Goal: Use online tool/utility

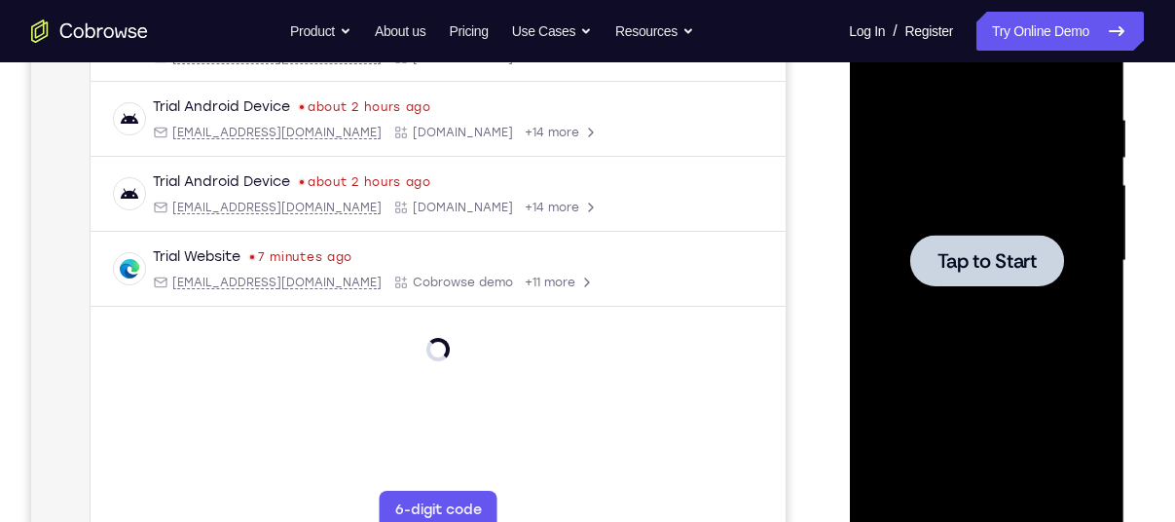
click at [903, 300] on div at bounding box center [986, 260] width 245 height 545
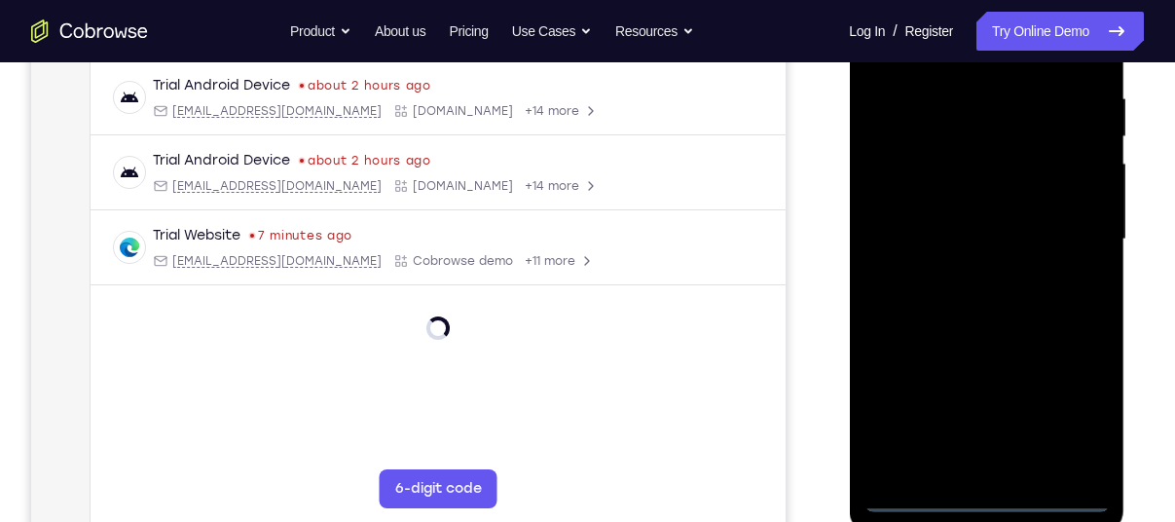
scroll to position [372, 0]
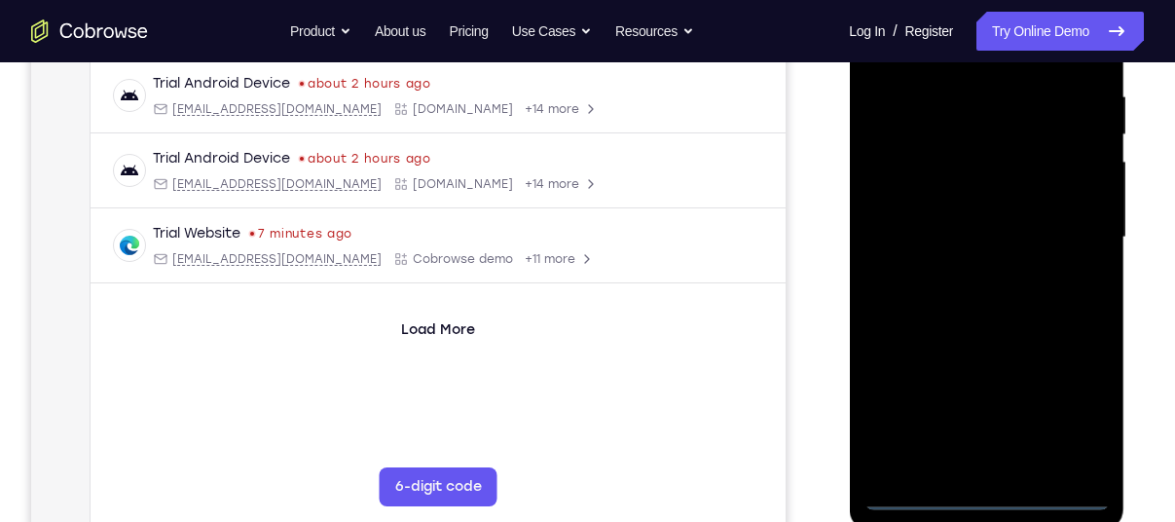
click at [984, 497] on div at bounding box center [986, 237] width 245 height 545
click at [1088, 422] on div at bounding box center [986, 237] width 245 height 545
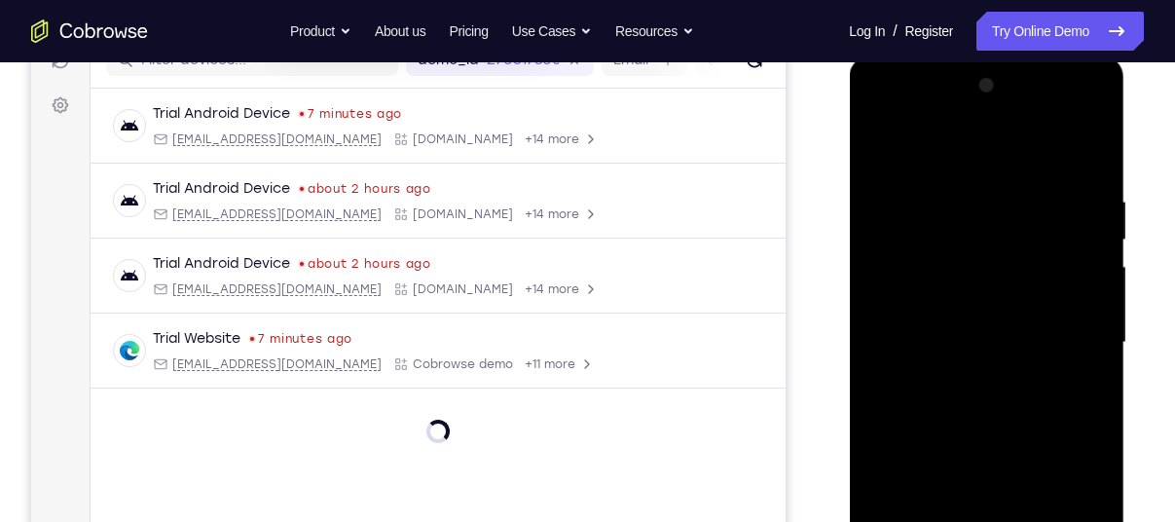
scroll to position [265, 0]
click at [989, 147] on div at bounding box center [986, 344] width 245 height 545
click at [1060, 344] on div at bounding box center [986, 344] width 245 height 545
click at [957, 377] on div at bounding box center [986, 344] width 245 height 545
click at [985, 329] on div at bounding box center [986, 344] width 245 height 545
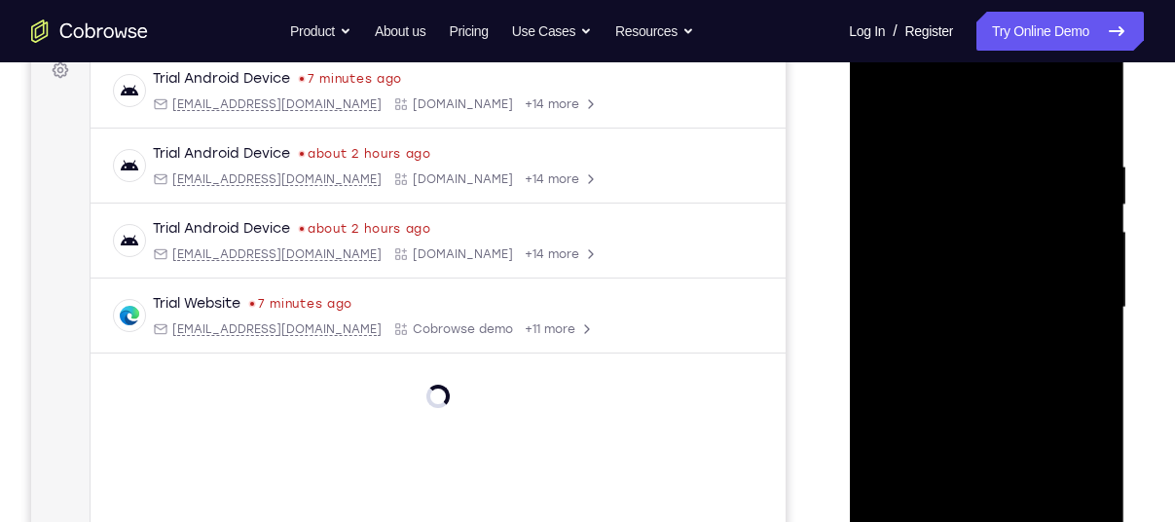
scroll to position [314, 0]
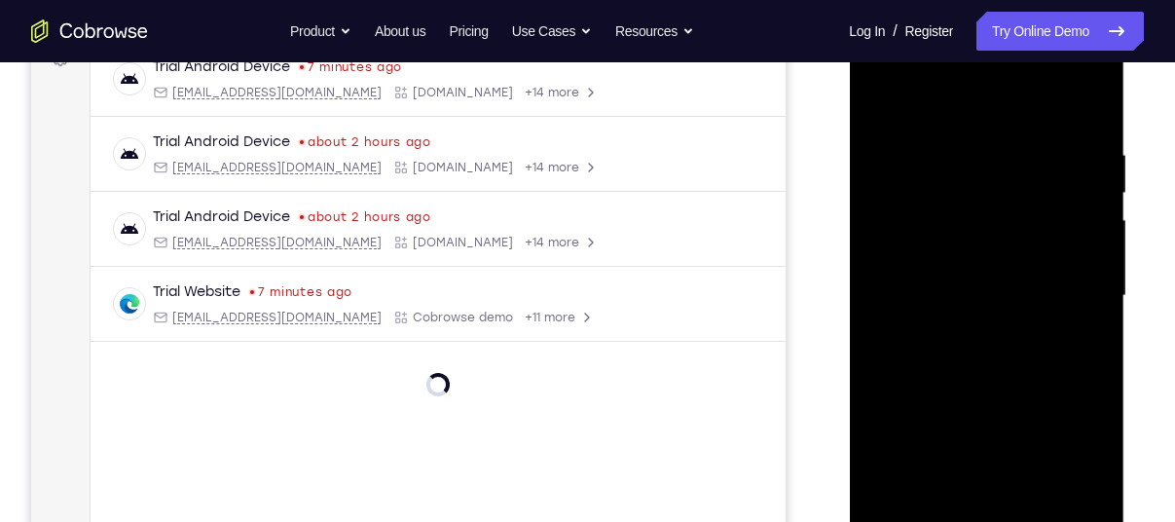
click at [1096, 414] on div at bounding box center [986, 295] width 245 height 545
click at [1068, 412] on div at bounding box center [986, 295] width 245 height 545
click at [1082, 438] on div at bounding box center [986, 295] width 245 height 545
click at [891, 449] on div at bounding box center [986, 295] width 245 height 545
click at [921, 416] on div at bounding box center [986, 295] width 245 height 545
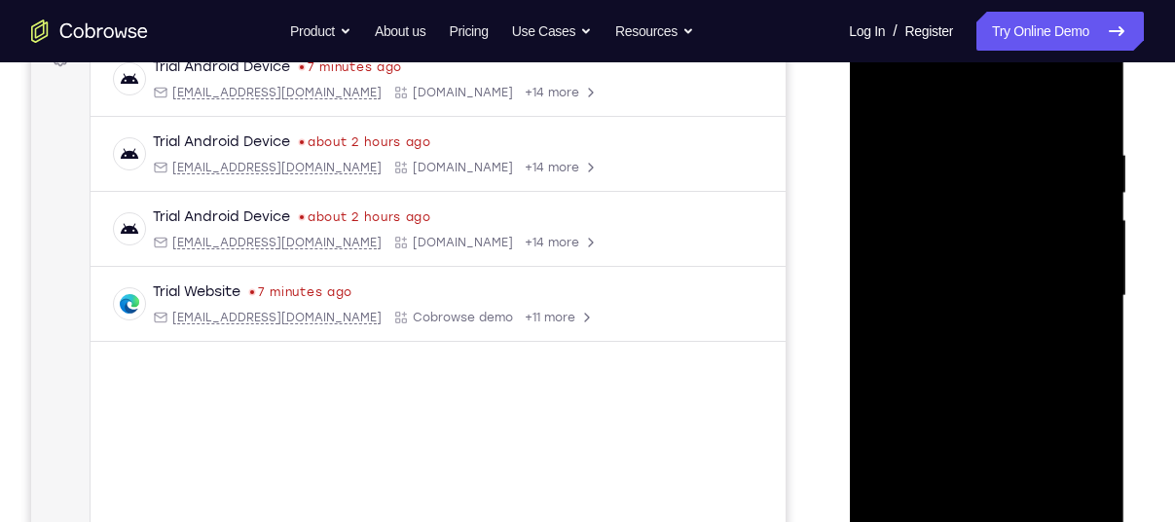
click at [915, 445] on div at bounding box center [986, 295] width 245 height 545
click at [1055, 476] on div at bounding box center [986, 295] width 245 height 545
click at [889, 447] on div at bounding box center [986, 295] width 245 height 545
click at [977, 416] on div at bounding box center [986, 295] width 245 height 545
click at [987, 457] on div at bounding box center [986, 295] width 245 height 545
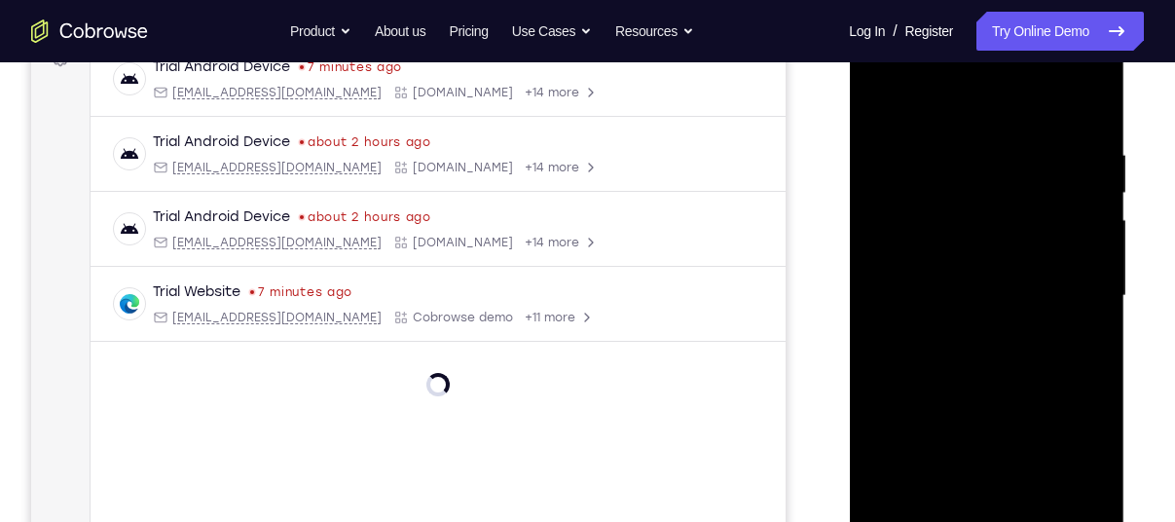
click at [1058, 482] on div at bounding box center [986, 295] width 245 height 545
click at [889, 449] on div at bounding box center [986, 295] width 245 height 545
click at [1048, 414] on div at bounding box center [986, 295] width 245 height 545
click at [1075, 442] on div at bounding box center [986, 295] width 245 height 545
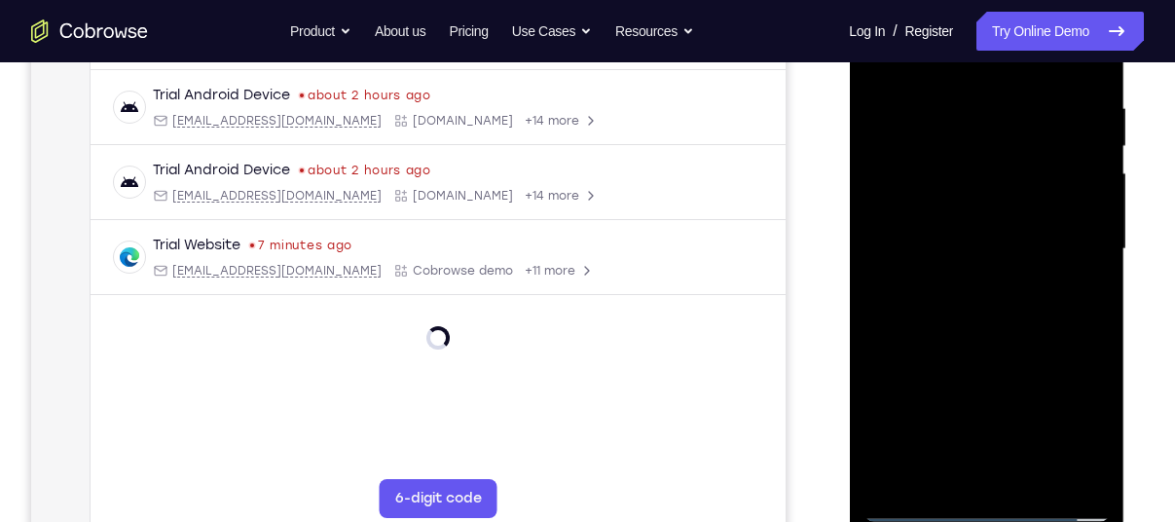
scroll to position [368, 0]
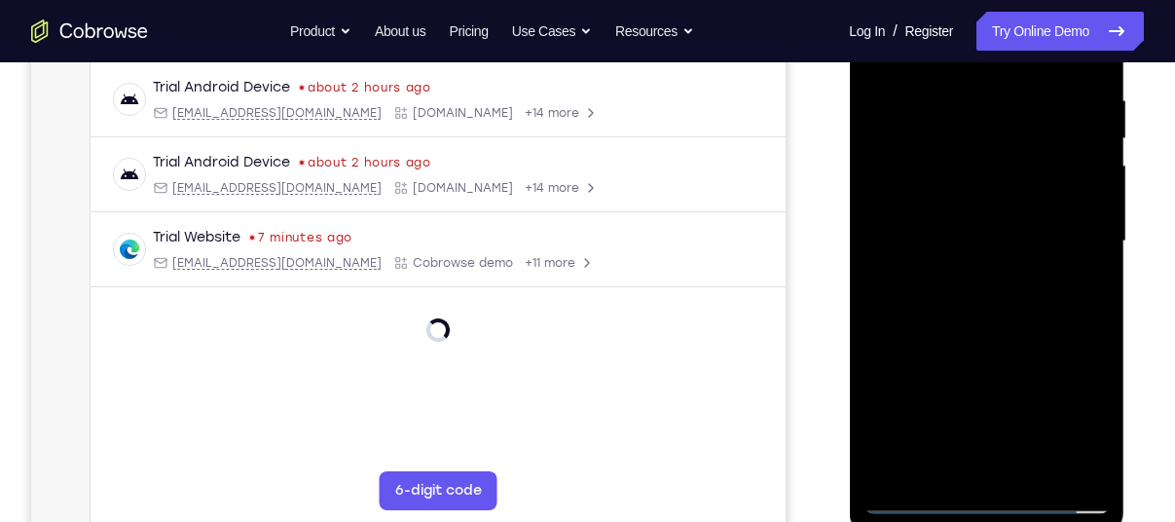
click at [1056, 459] on div at bounding box center [986, 241] width 245 height 545
click at [962, 432] on div at bounding box center [986, 241] width 245 height 545
click at [1074, 363] on div at bounding box center [986, 241] width 245 height 545
click at [1059, 422] on div at bounding box center [986, 241] width 245 height 545
click at [930, 206] on div at bounding box center [986, 241] width 245 height 545
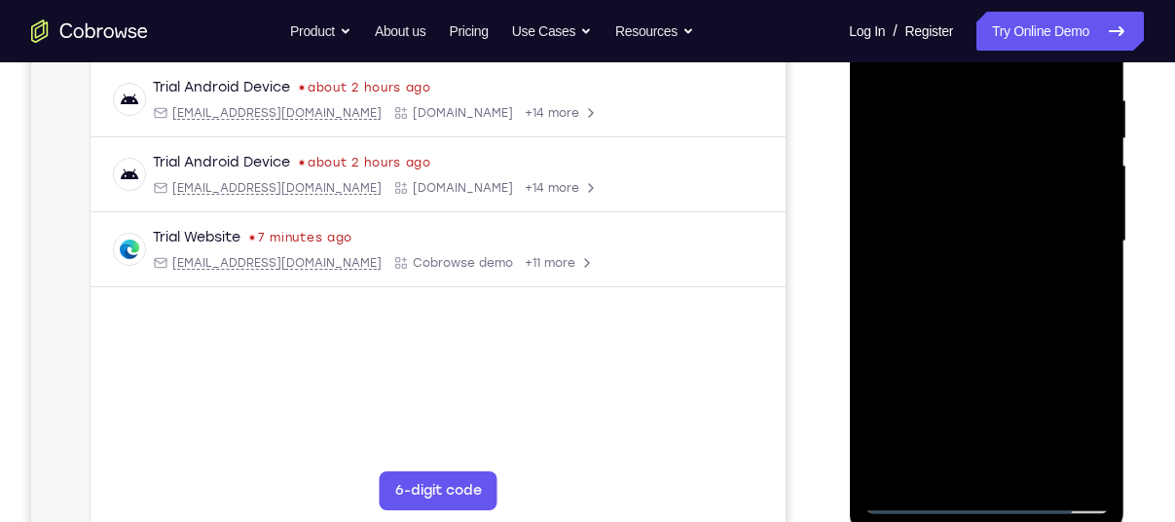
click at [883, 386] on div at bounding box center [986, 241] width 245 height 545
click at [969, 392] on div at bounding box center [986, 241] width 245 height 545
click at [963, 427] on div at bounding box center [986, 241] width 245 height 545
click at [1051, 426] on div at bounding box center [986, 241] width 245 height 545
click at [893, 466] on div at bounding box center [986, 241] width 245 height 545
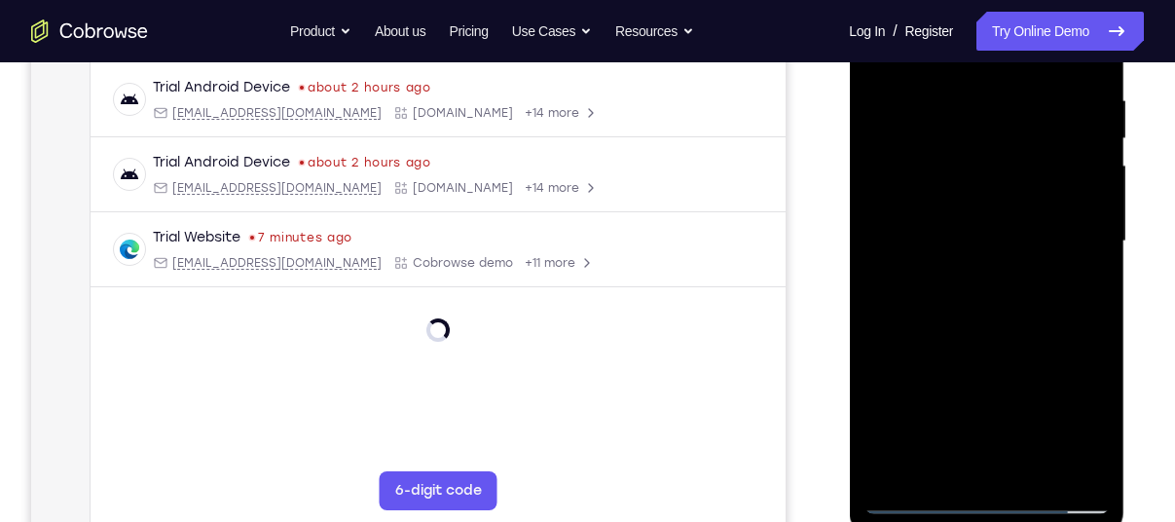
click at [1094, 390] on div at bounding box center [986, 241] width 245 height 545
click at [926, 354] on div at bounding box center [986, 241] width 245 height 545
click at [883, 354] on div at bounding box center [986, 241] width 245 height 545
click at [879, 357] on div at bounding box center [986, 241] width 245 height 545
click at [901, 357] on div at bounding box center [986, 241] width 245 height 545
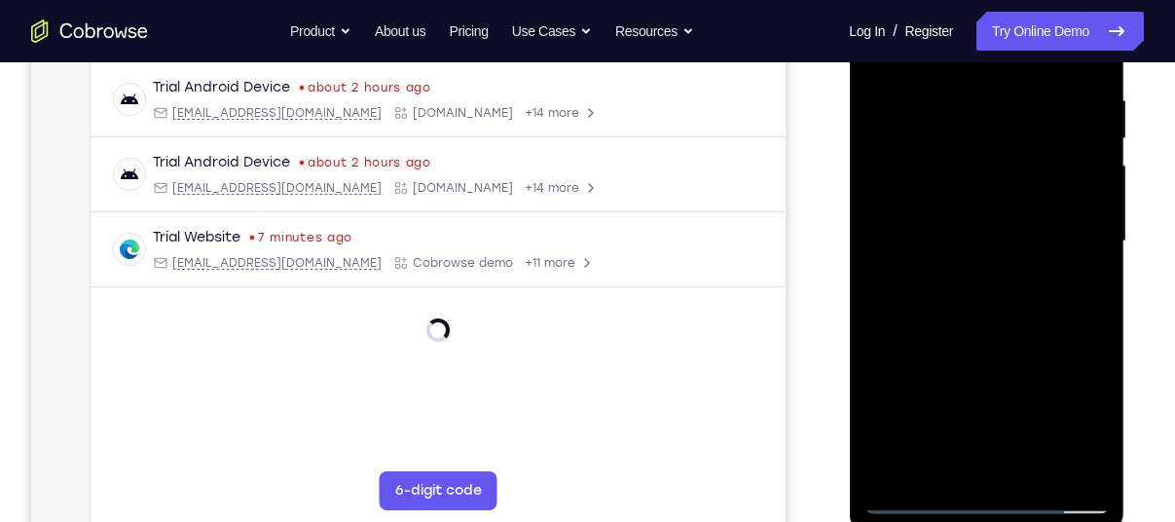
click at [901, 357] on div at bounding box center [986, 241] width 245 height 545
click at [1094, 359] on div at bounding box center [986, 241] width 245 height 545
click at [907, 361] on div at bounding box center [986, 241] width 245 height 545
click at [922, 363] on div at bounding box center [986, 241] width 245 height 545
click at [1020, 237] on div at bounding box center [986, 241] width 245 height 545
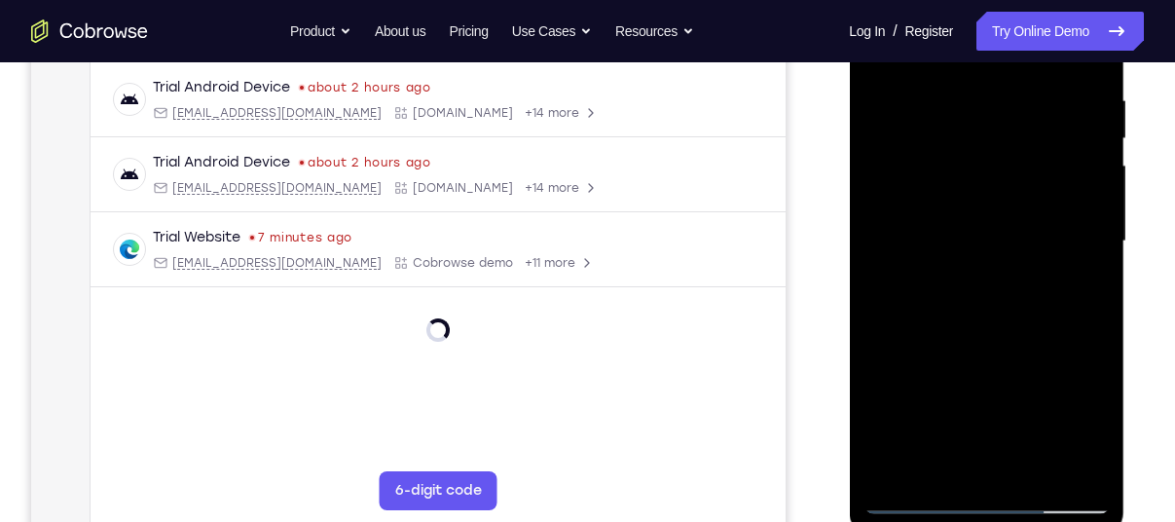
click at [923, 315] on div at bounding box center [986, 241] width 245 height 545
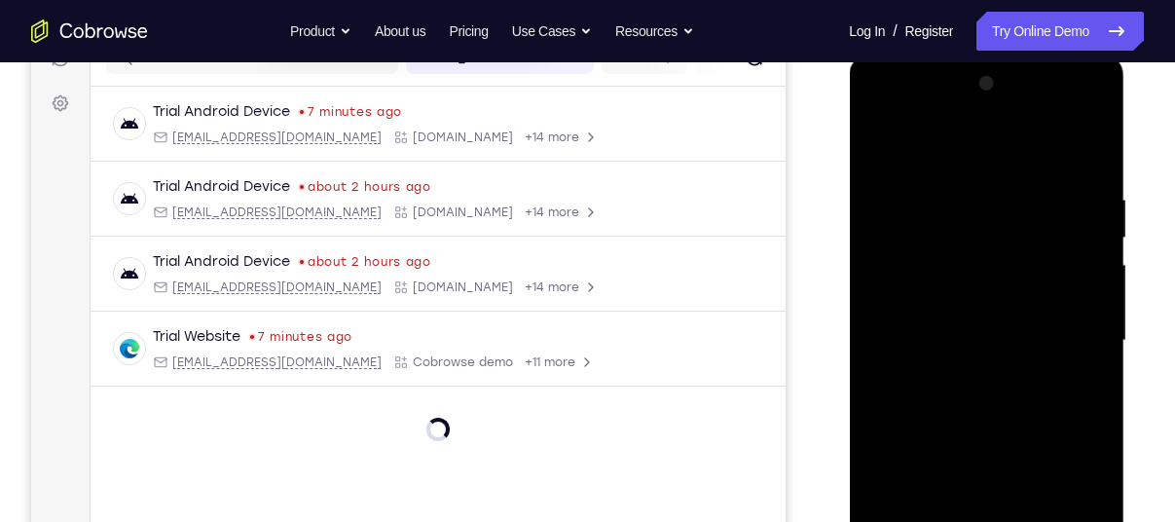
scroll to position [360, 0]
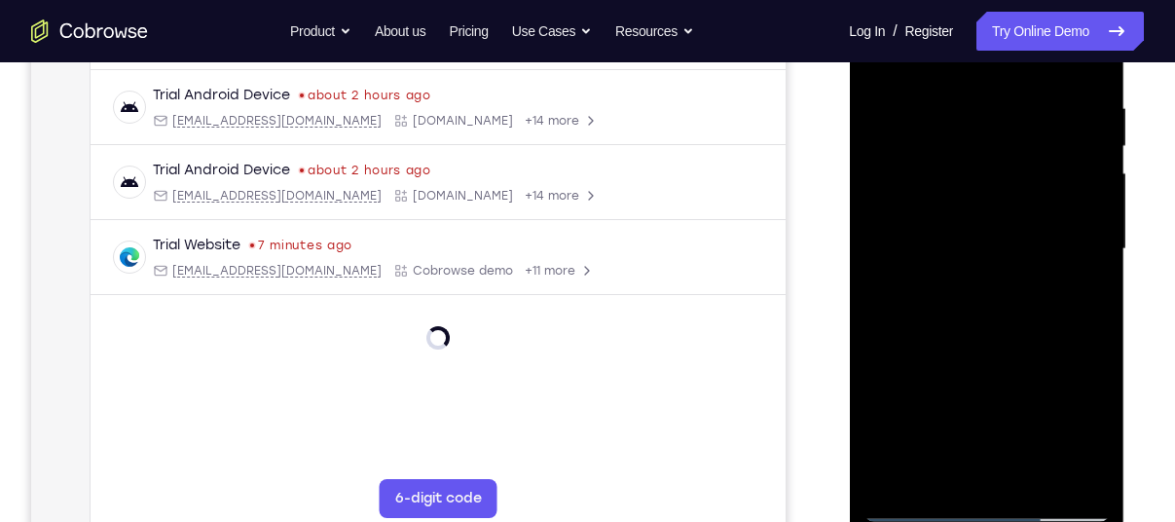
click at [1092, 475] on div at bounding box center [986, 249] width 245 height 545
click at [1041, 477] on div at bounding box center [986, 249] width 245 height 545
click at [1049, 352] on div at bounding box center [986, 249] width 245 height 545
click at [1008, 352] on div at bounding box center [986, 249] width 245 height 545
click at [985, 348] on div at bounding box center [986, 249] width 245 height 545
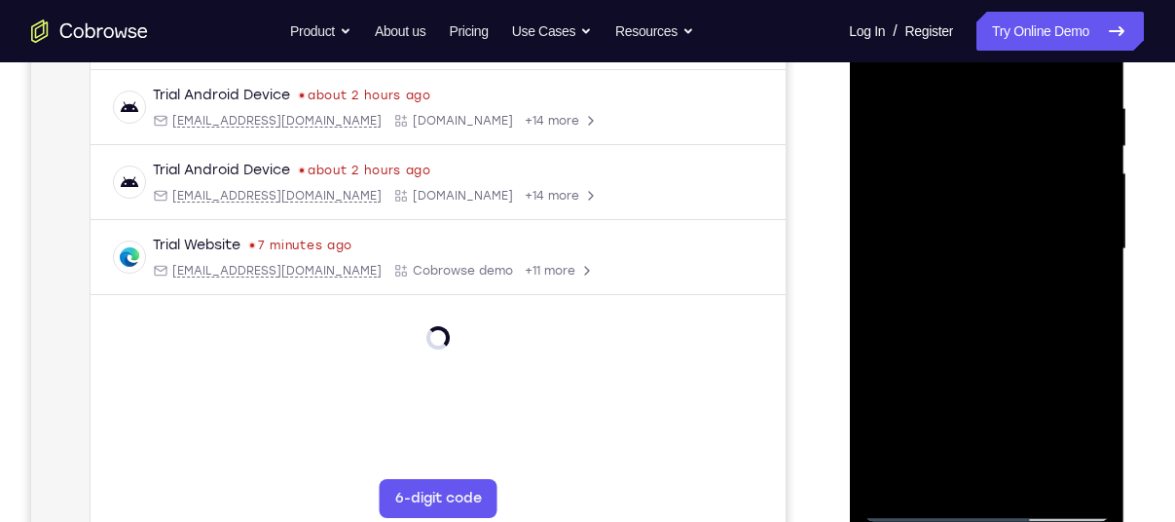
click at [914, 505] on div at bounding box center [986, 249] width 245 height 545
click at [992, 205] on div at bounding box center [986, 249] width 245 height 545
click at [942, 432] on div at bounding box center [986, 249] width 245 height 545
click at [1000, 433] on div at bounding box center [986, 249] width 245 height 545
click at [1087, 436] on div at bounding box center [986, 249] width 245 height 545
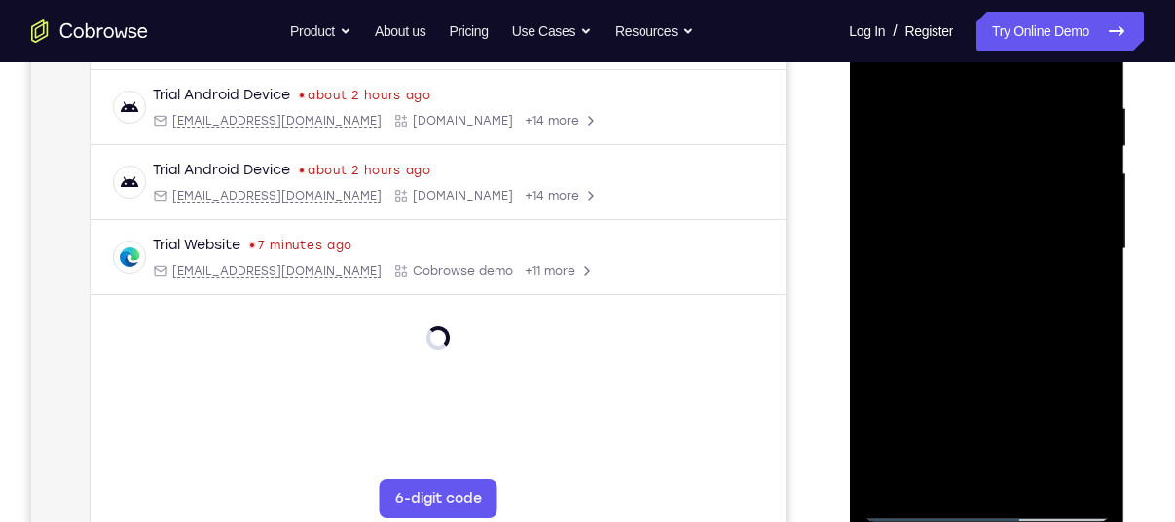
click at [1058, 438] on div at bounding box center [986, 249] width 245 height 545
click at [1012, 470] on div at bounding box center [986, 249] width 245 height 545
click at [981, 399] on div at bounding box center [986, 249] width 245 height 545
click at [999, 436] on div at bounding box center [986, 249] width 245 height 545
click at [1086, 433] on div at bounding box center [986, 249] width 245 height 545
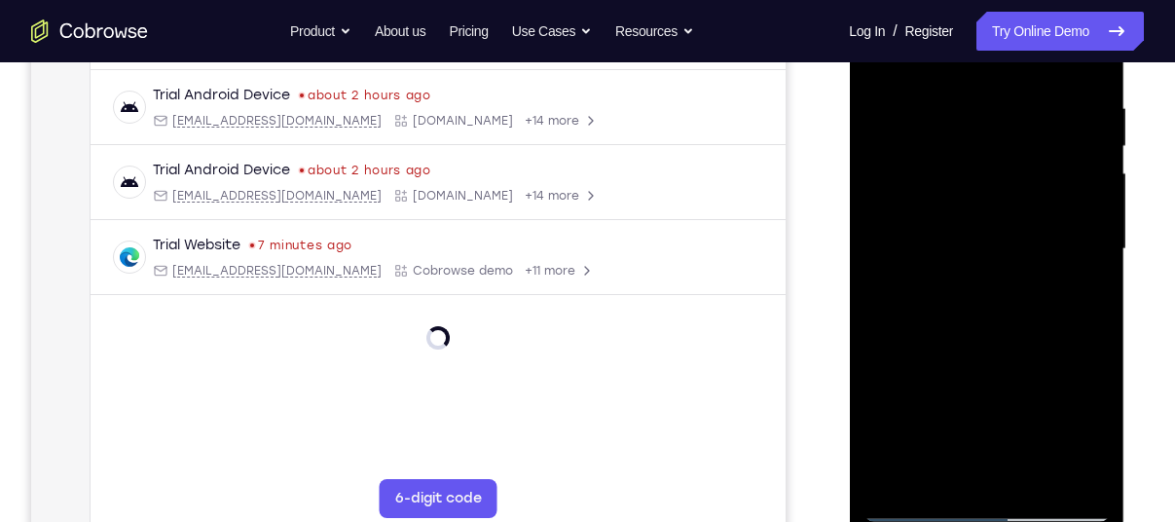
click at [1008, 439] on div at bounding box center [986, 249] width 245 height 545
click at [1060, 406] on div at bounding box center [986, 249] width 245 height 545
click at [1012, 464] on div at bounding box center [986, 249] width 245 height 545
click at [891, 361] on div at bounding box center [986, 249] width 245 height 545
click at [1083, 394] on div at bounding box center [986, 249] width 245 height 545
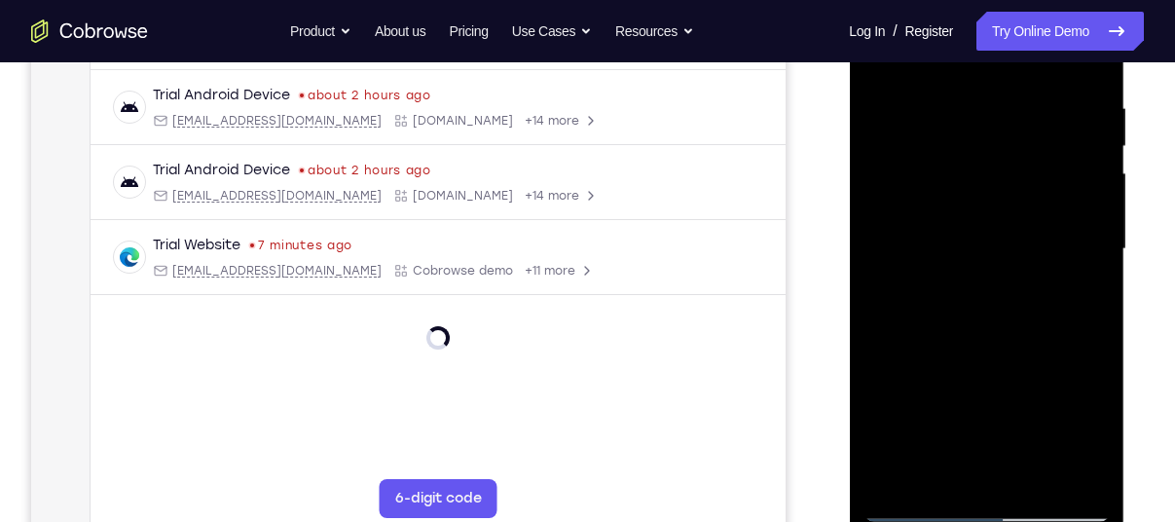
click at [982, 466] on div at bounding box center [986, 249] width 245 height 545
click at [928, 368] on div at bounding box center [986, 249] width 245 height 545
click at [1010, 398] on div at bounding box center [986, 249] width 245 height 545
click at [930, 474] on div at bounding box center [986, 249] width 245 height 545
click at [1011, 352] on div at bounding box center [986, 249] width 245 height 545
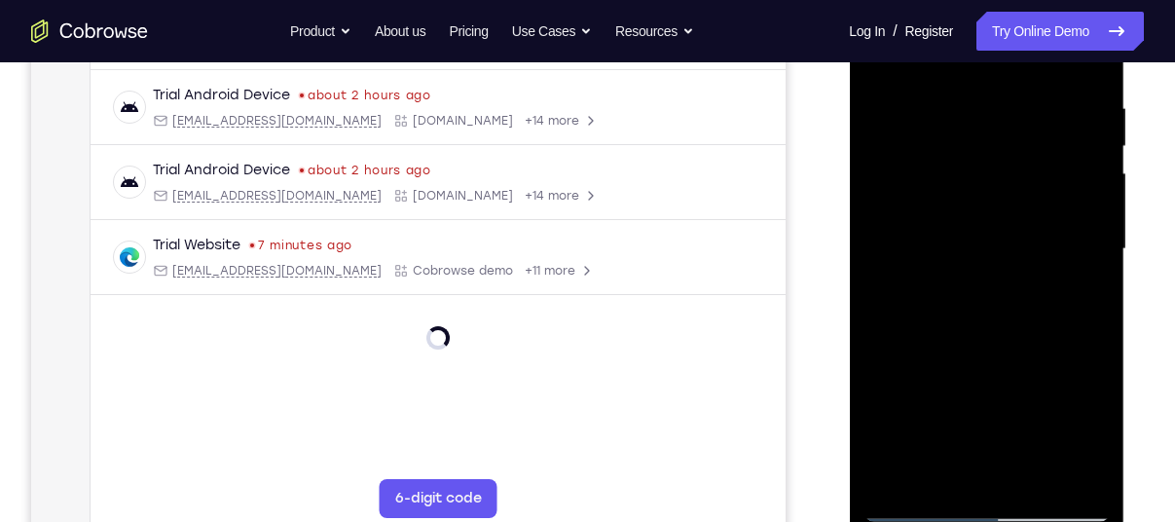
click at [1011, 352] on div at bounding box center [986, 249] width 245 height 545
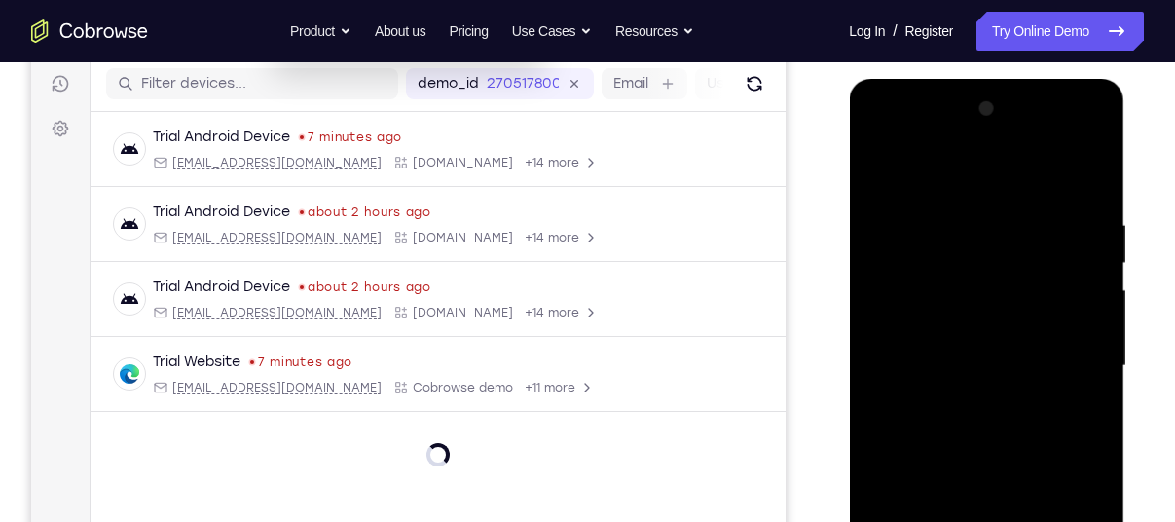
scroll to position [236, 0]
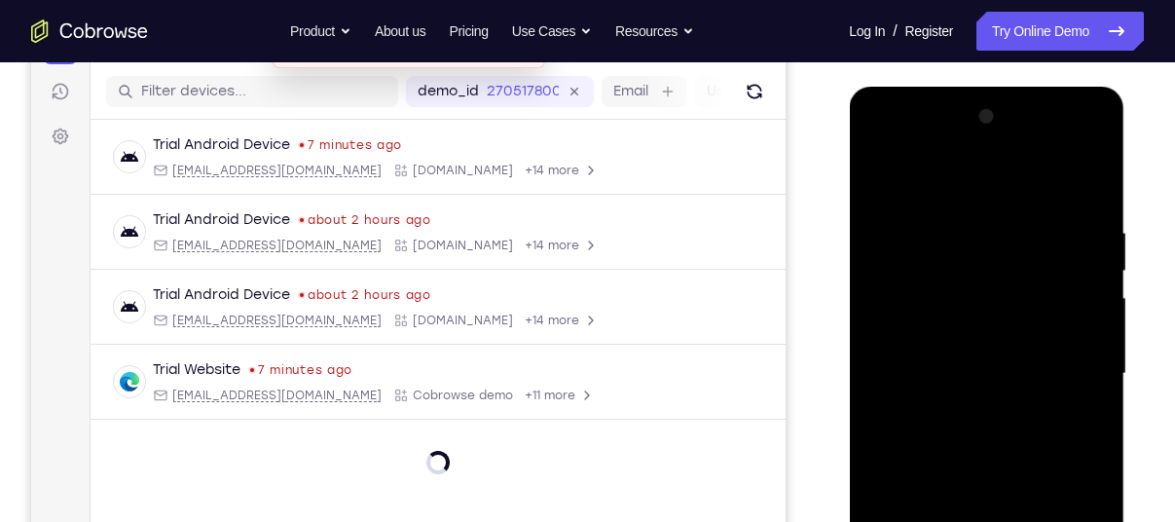
drag, startPoint x: 885, startPoint y: 172, endPoint x: 1037, endPoint y: 169, distance: 151.9
click at [1037, 169] on div at bounding box center [986, 373] width 245 height 545
click at [959, 355] on div at bounding box center [986, 373] width 245 height 545
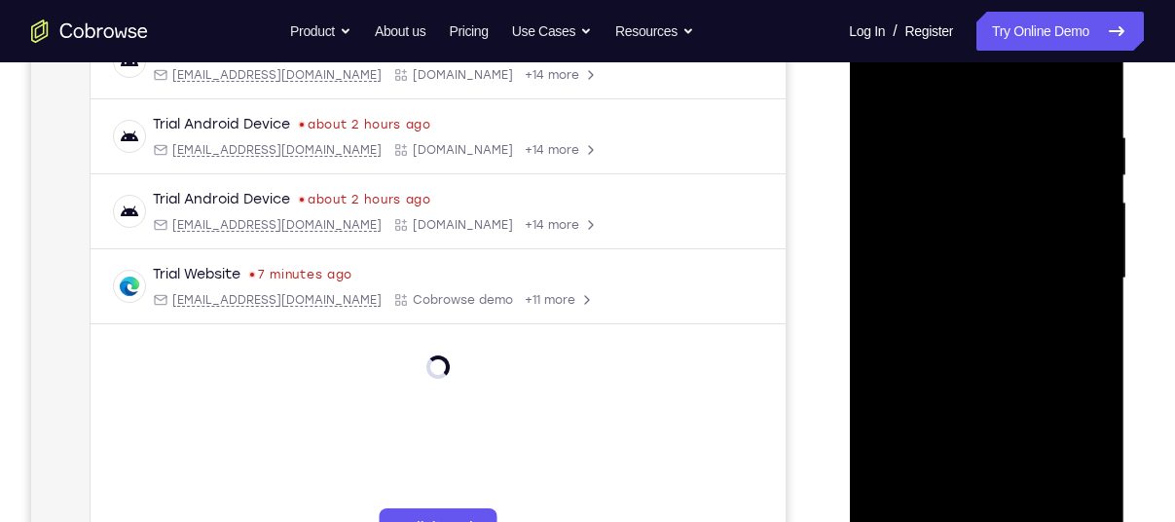
scroll to position [337, 0]
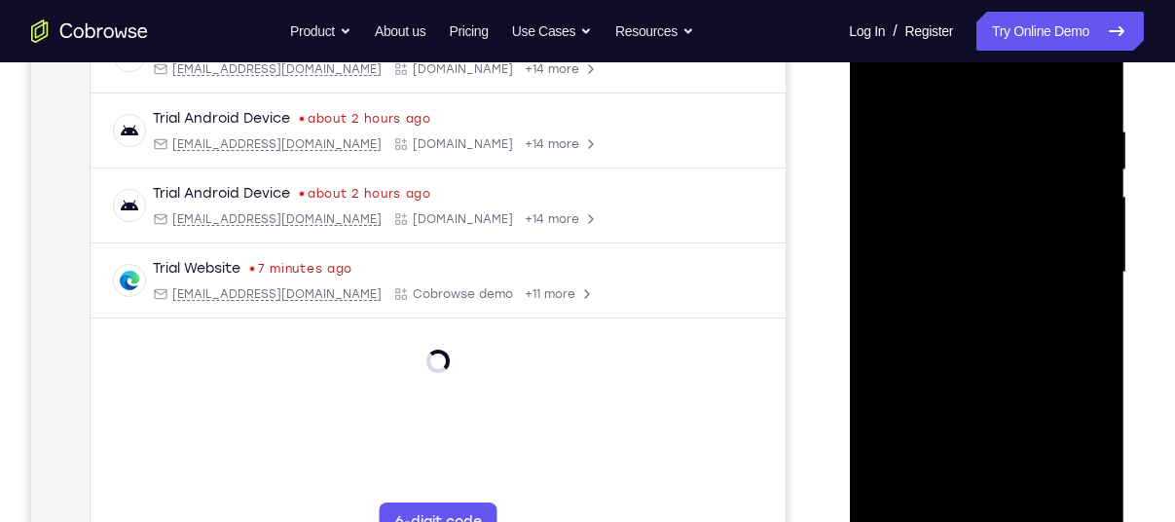
click at [928, 484] on div at bounding box center [986, 272] width 245 height 545
click at [965, 421] on div at bounding box center [986, 272] width 245 height 545
click at [928, 395] on div at bounding box center [986, 272] width 245 height 545
click at [1006, 498] on div at bounding box center [986, 272] width 245 height 545
click at [928, 398] on div at bounding box center [986, 272] width 245 height 545
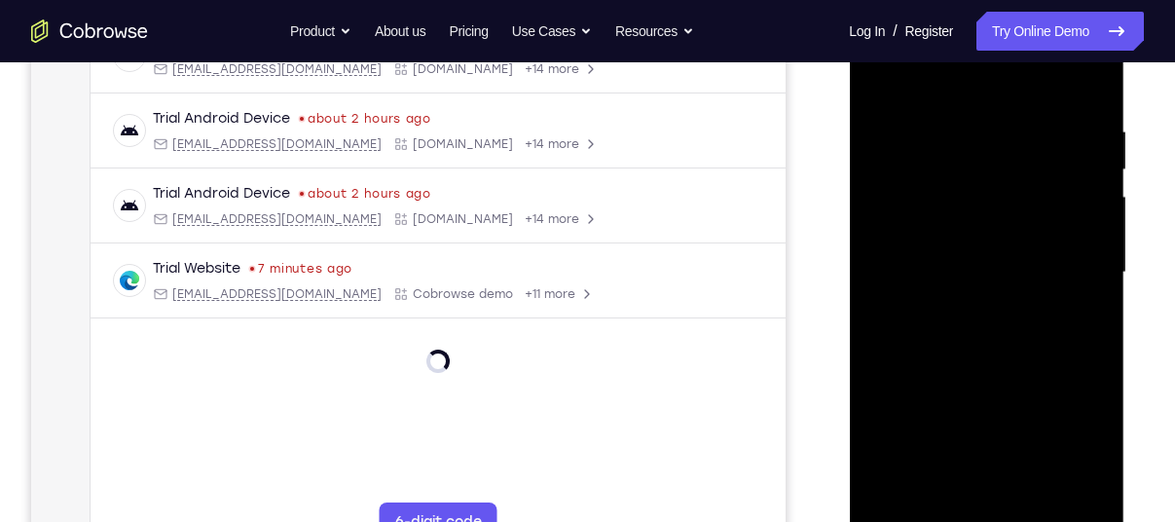
click at [1012, 427] on div at bounding box center [986, 272] width 245 height 545
click at [1074, 325] on div at bounding box center [986, 272] width 245 height 545
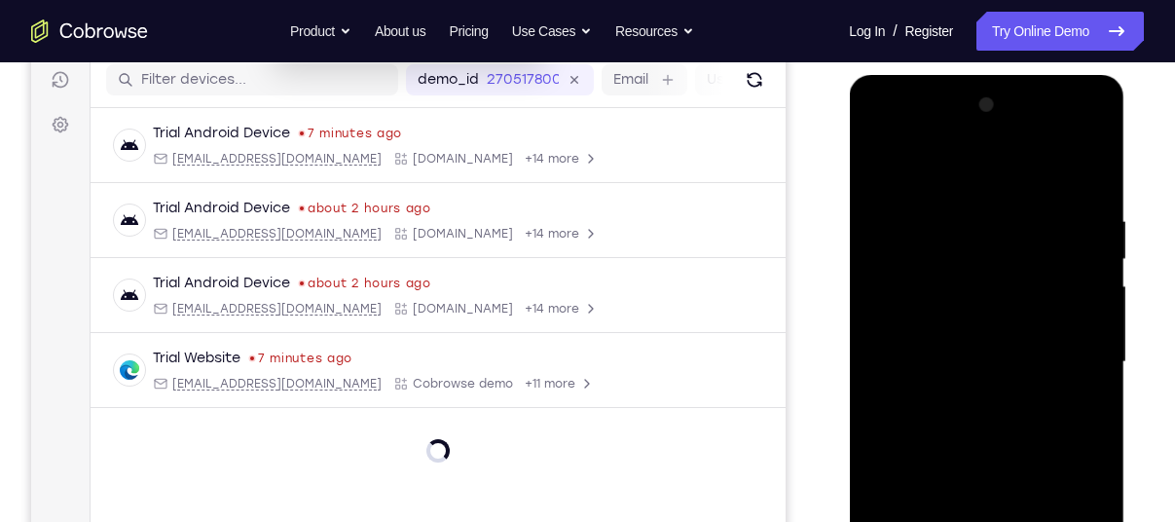
scroll to position [247, 0]
click at [871, 167] on div at bounding box center [986, 362] width 245 height 545
click at [881, 160] on div at bounding box center [986, 362] width 245 height 545
drag, startPoint x: 1025, startPoint y: 381, endPoint x: 1064, endPoint y: 284, distance: 104.0
click at [1064, 284] on div at bounding box center [986, 362] width 245 height 545
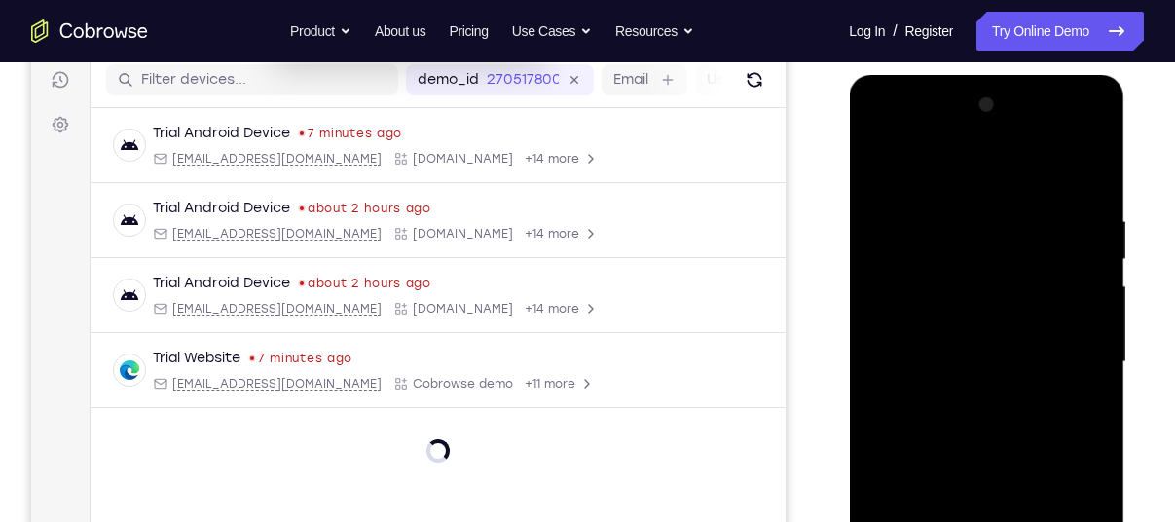
drag, startPoint x: 982, startPoint y: 403, endPoint x: 1019, endPoint y: 294, distance: 114.9
click at [1019, 294] on div at bounding box center [986, 362] width 245 height 545
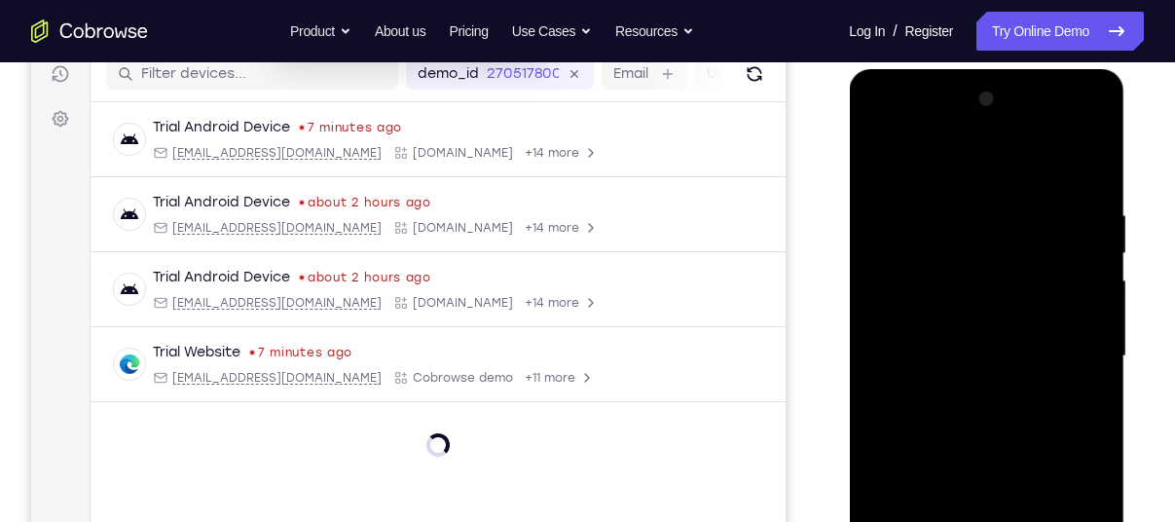
drag, startPoint x: 986, startPoint y: 408, endPoint x: 1026, endPoint y: 281, distance: 132.7
drag, startPoint x: 1026, startPoint y: 281, endPoint x: 1082, endPoint y: 254, distance: 61.8
click at [1082, 254] on div at bounding box center [986, 356] width 245 height 545
drag, startPoint x: 948, startPoint y: 348, endPoint x: 1000, endPoint y: 207, distance: 149.4
click at [1000, 207] on div at bounding box center [986, 356] width 245 height 545
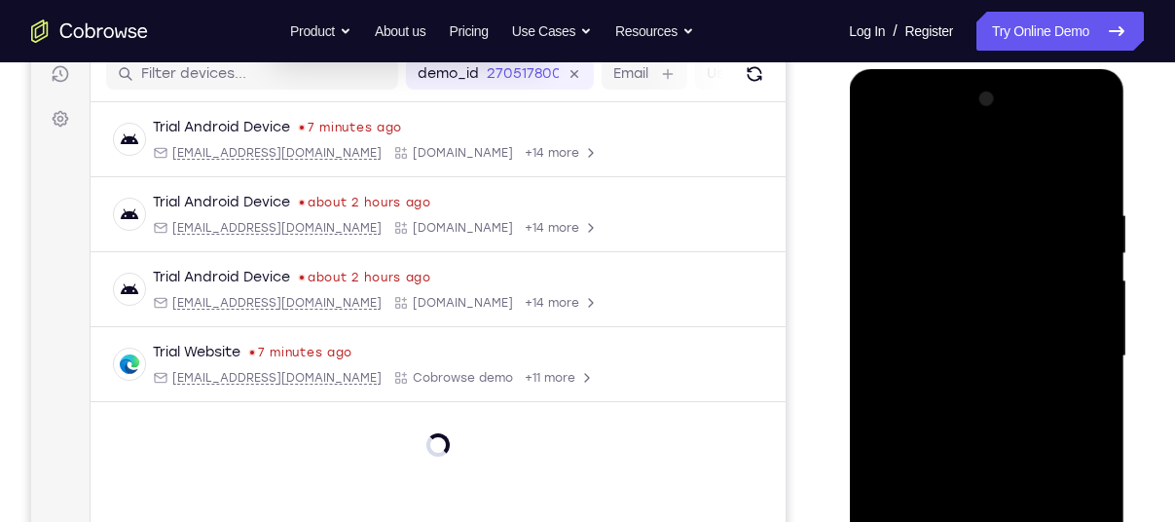
scroll to position [263, 0]
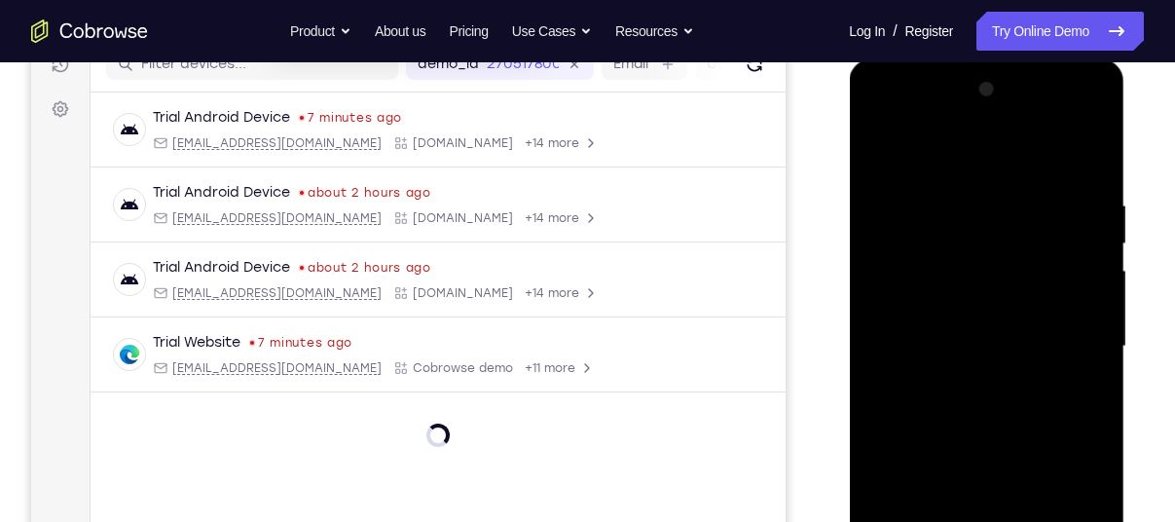
click at [1000, 208] on div at bounding box center [986, 346] width 245 height 545
drag, startPoint x: 1016, startPoint y: 404, endPoint x: 1070, endPoint y: 293, distance: 123.7
click at [1070, 293] on div at bounding box center [986, 346] width 245 height 545
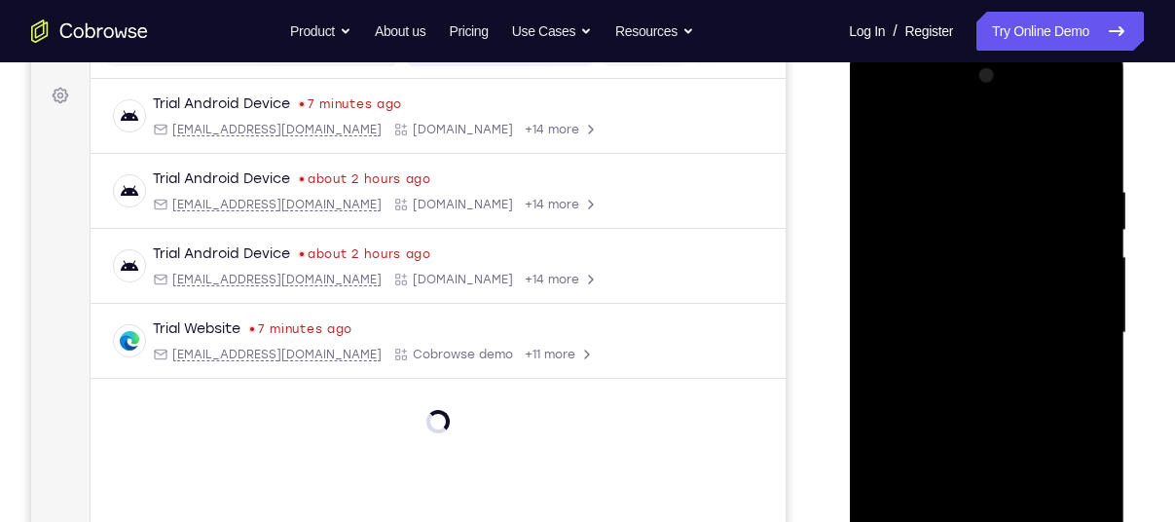
drag, startPoint x: 1008, startPoint y: 351, endPoint x: 1053, endPoint y: 263, distance: 98.4
click at [1053, 263] on div at bounding box center [986, 332] width 245 height 545
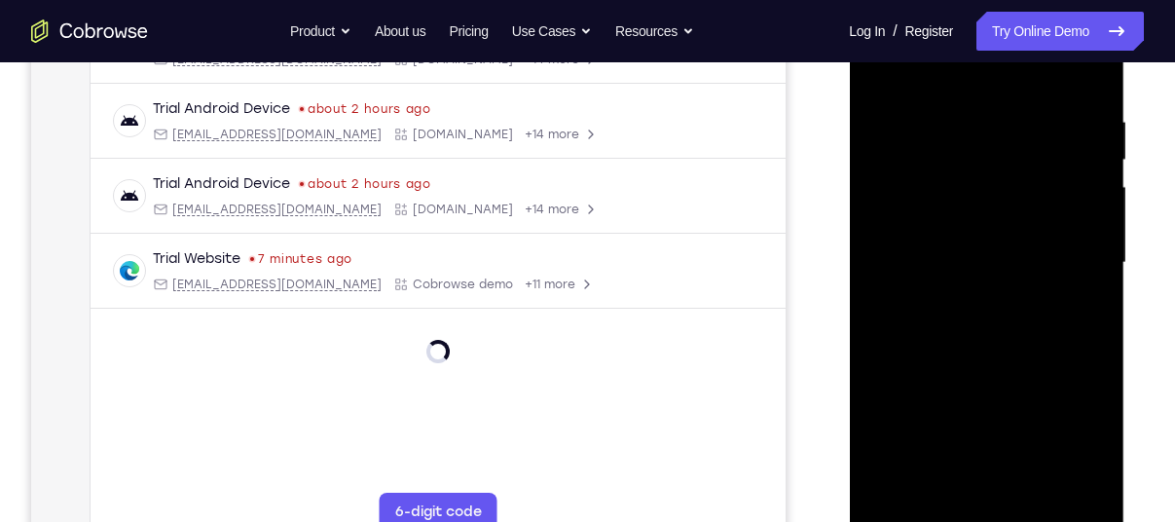
scroll to position [347, 0]
drag, startPoint x: 924, startPoint y: 387, endPoint x: 977, endPoint y: 278, distance: 120.2
click at [977, 278] on div at bounding box center [986, 262] width 245 height 545
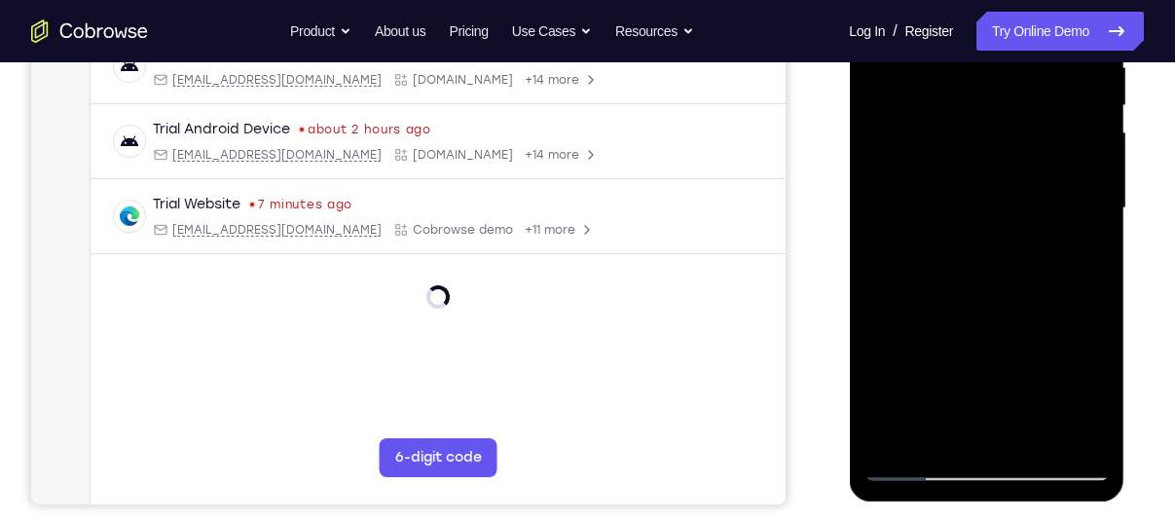
scroll to position [405, 0]
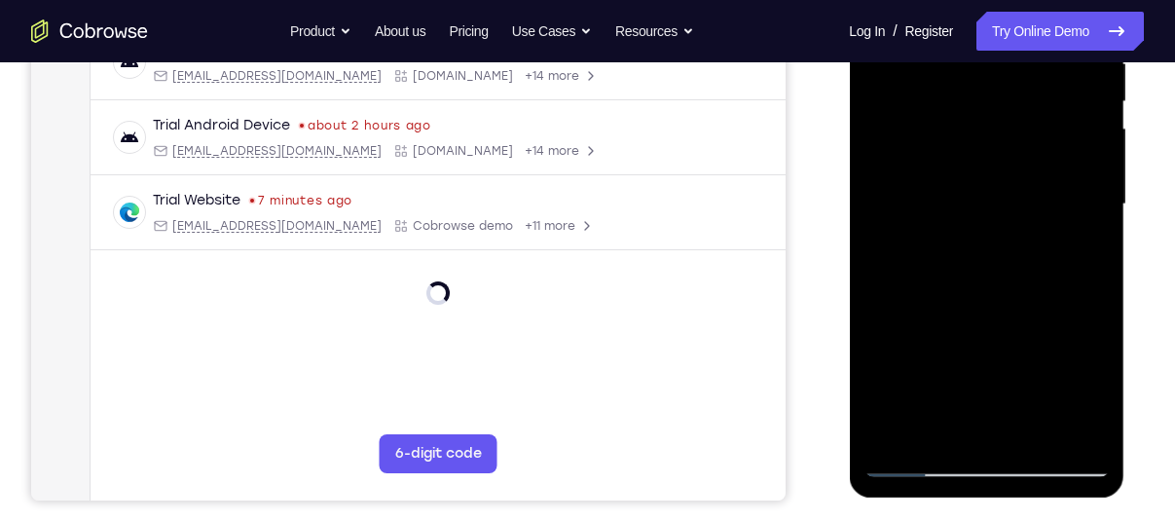
drag, startPoint x: 961, startPoint y: 334, endPoint x: 1034, endPoint y: 197, distance: 155.5
click at [1034, 197] on div at bounding box center [986, 204] width 245 height 545
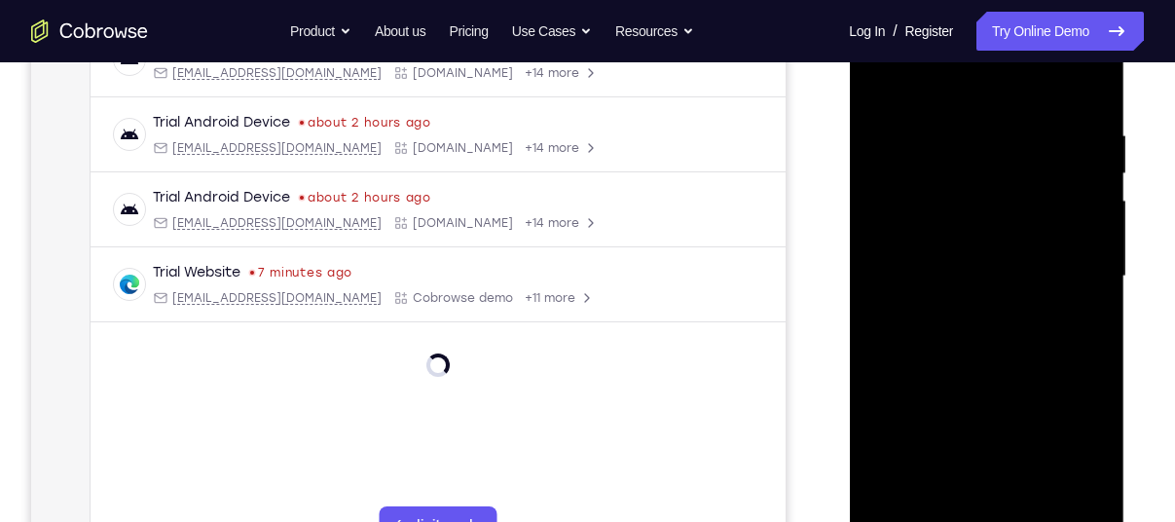
scroll to position [308, 0]
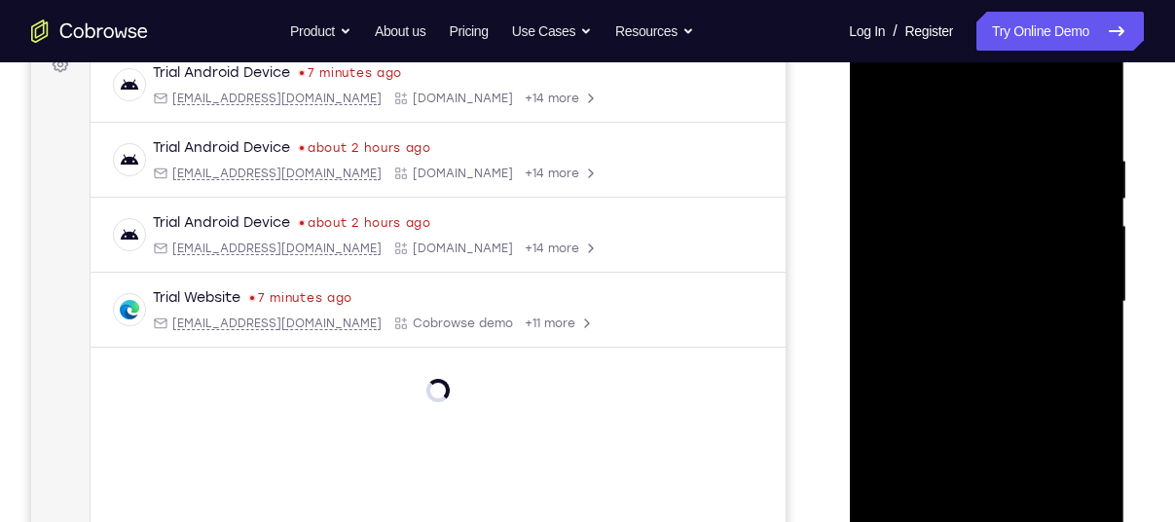
drag, startPoint x: 979, startPoint y: 380, endPoint x: 992, endPoint y: 392, distance: 18.6
click at [992, 392] on div at bounding box center [986, 301] width 245 height 545
drag, startPoint x: 992, startPoint y: 215, endPoint x: 995, endPoint y: 360, distance: 145.1
click at [995, 360] on div at bounding box center [986, 301] width 245 height 545
drag, startPoint x: 995, startPoint y: 360, endPoint x: 1000, endPoint y: 488, distance: 127.7
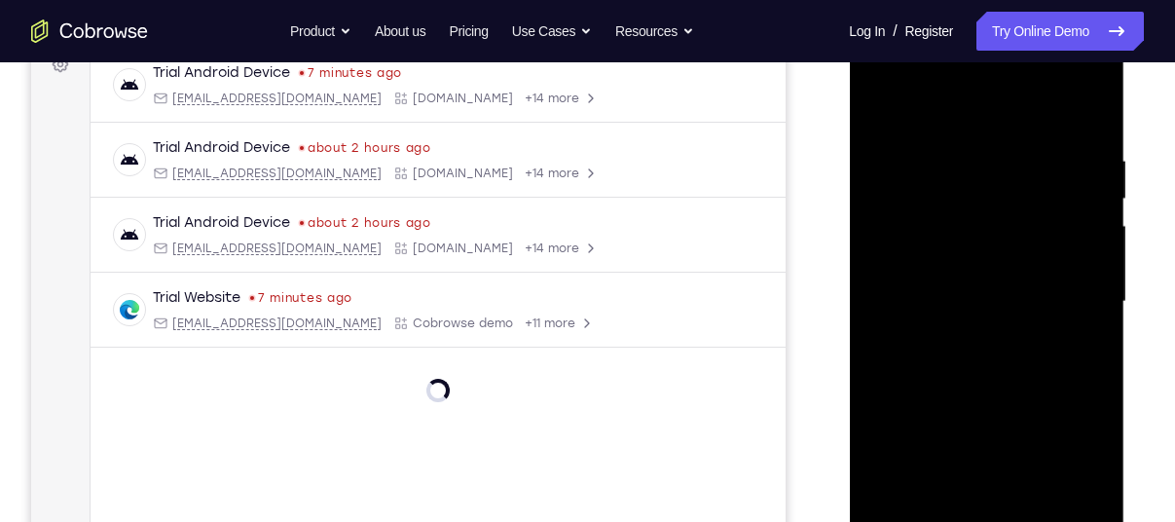
click at [1000, 488] on div at bounding box center [986, 301] width 245 height 545
click at [1092, 274] on div at bounding box center [986, 301] width 245 height 545
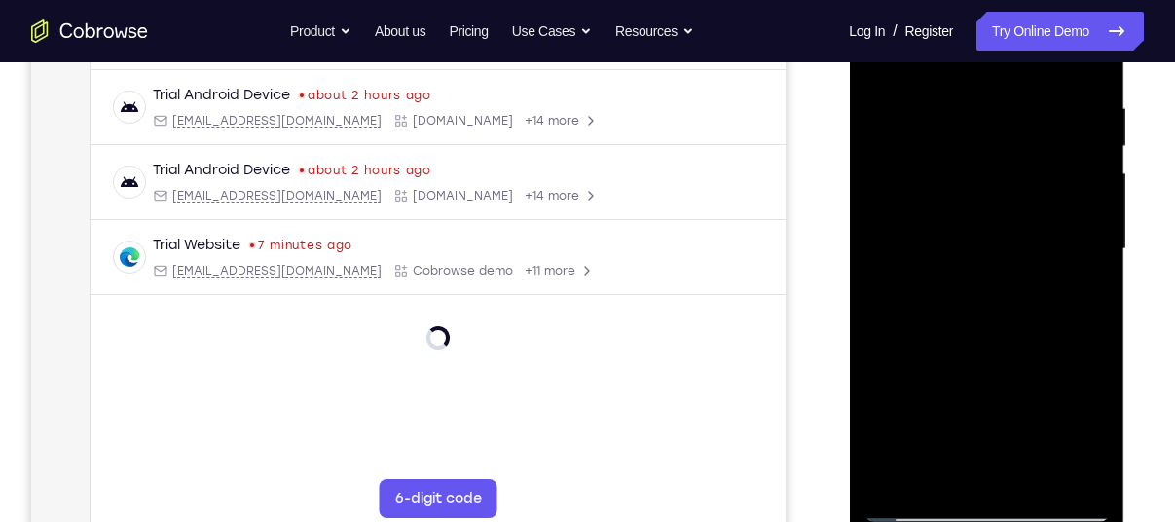
scroll to position [362, 0]
click at [1074, 468] on div at bounding box center [986, 247] width 245 height 545
click at [919, 356] on div at bounding box center [986, 247] width 245 height 545
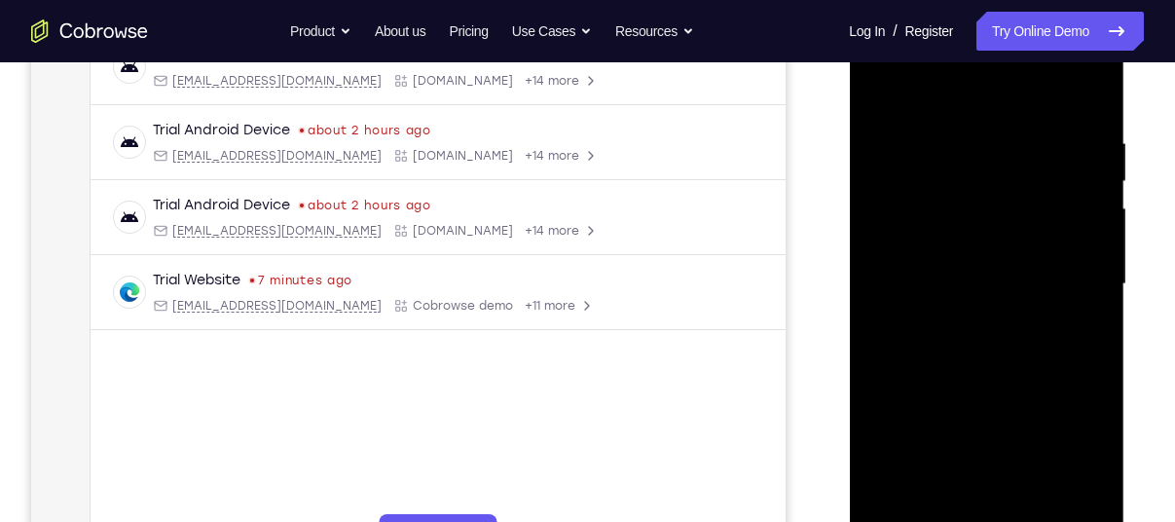
scroll to position [323, 0]
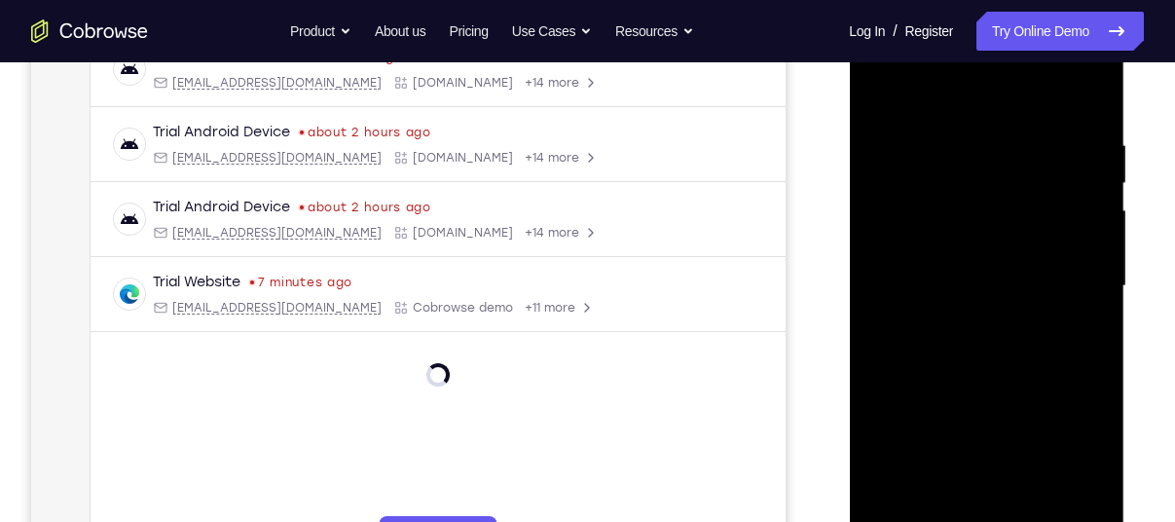
click at [1093, 240] on div at bounding box center [986, 286] width 245 height 545
click at [1102, 239] on div at bounding box center [986, 286] width 245 height 545
click at [1094, 241] on div at bounding box center [986, 286] width 245 height 545
drag, startPoint x: 992, startPoint y: 420, endPoint x: 1025, endPoint y: 343, distance: 83.7
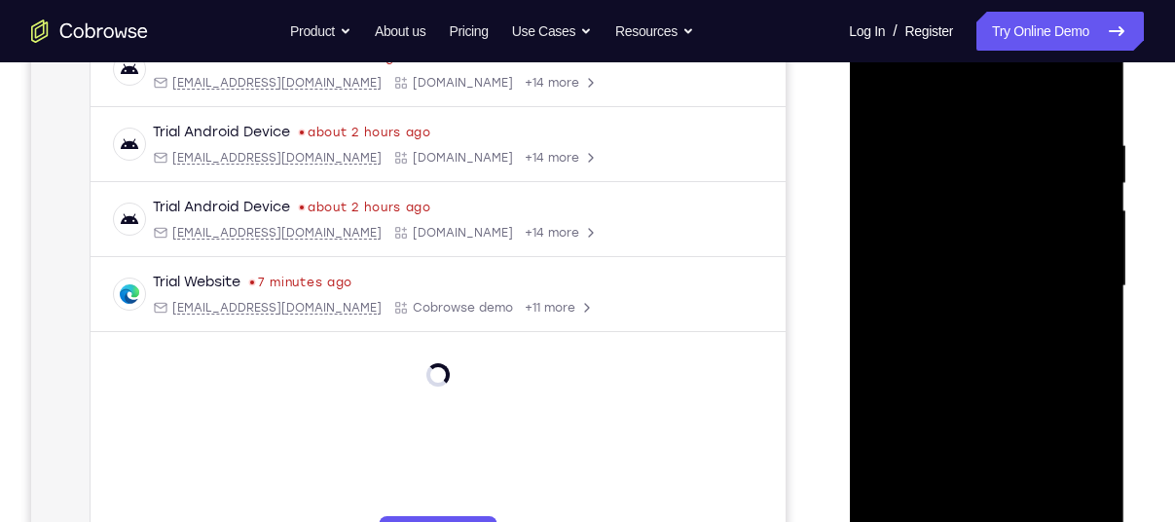
click at [1025, 343] on div at bounding box center [986, 286] width 245 height 545
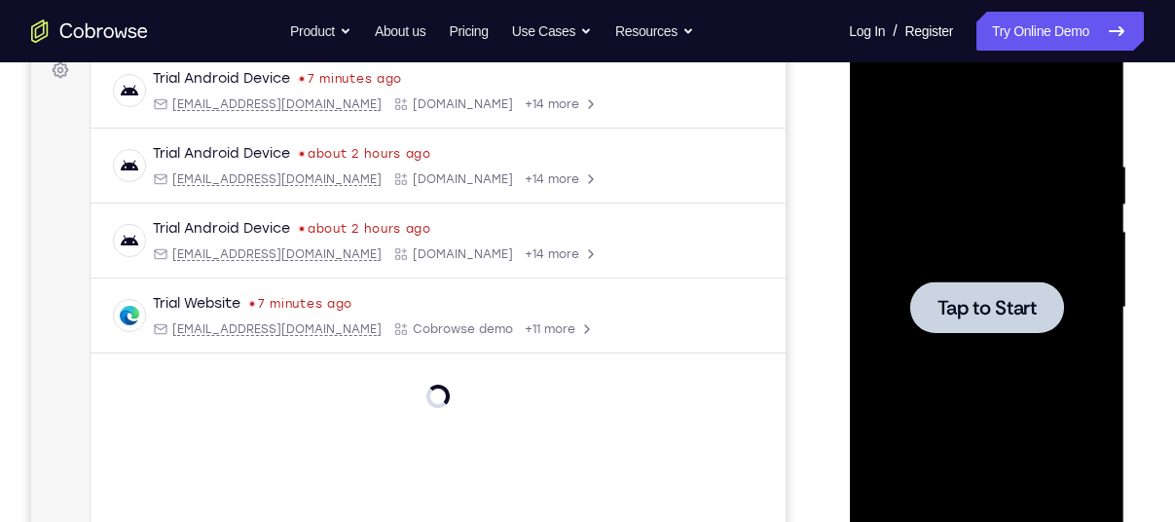
scroll to position [298, 0]
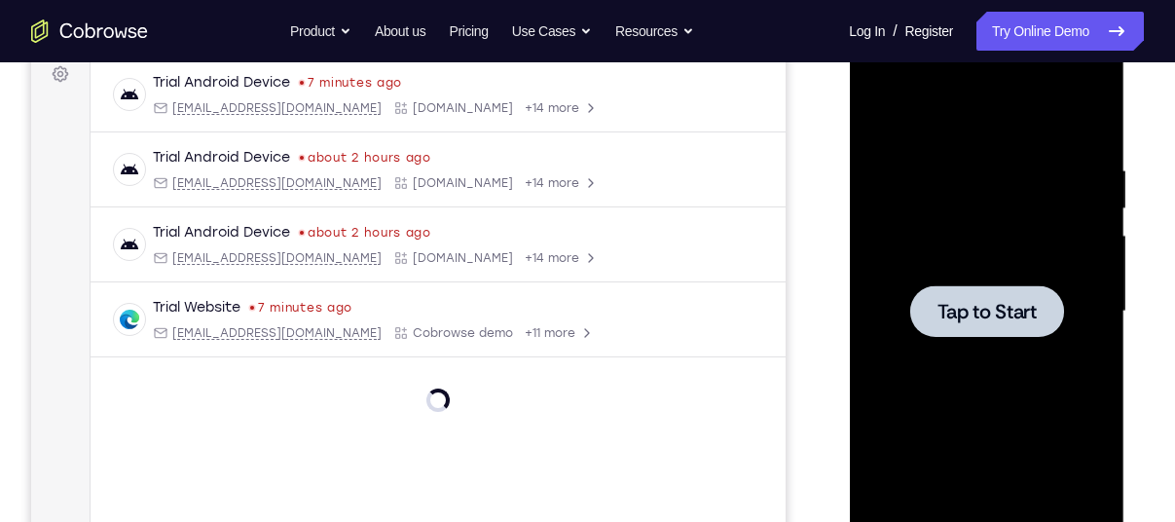
click at [926, 233] on div at bounding box center [986, 311] width 245 height 545
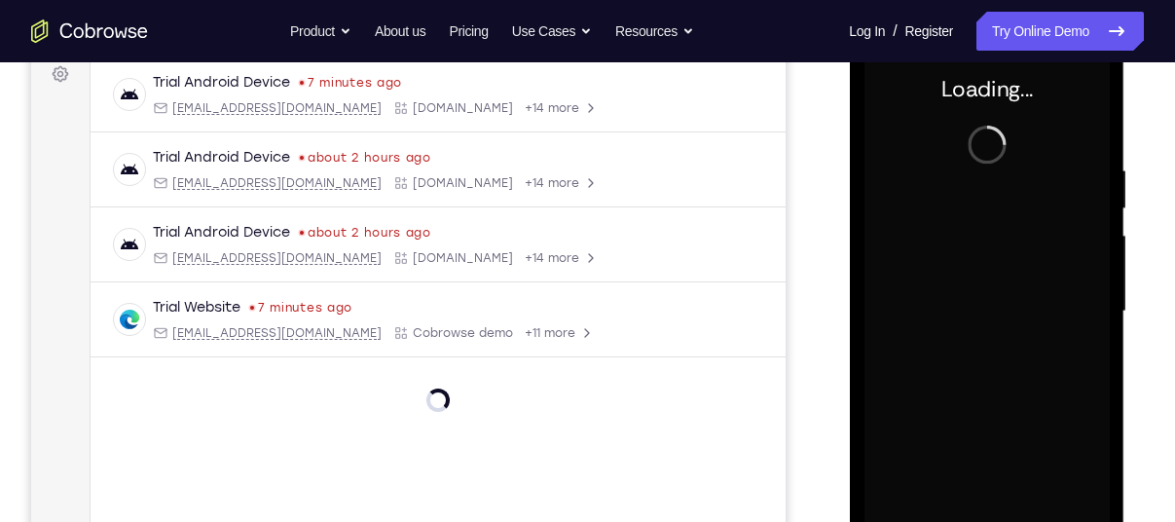
click at [926, 233] on div at bounding box center [986, 311] width 245 height 545
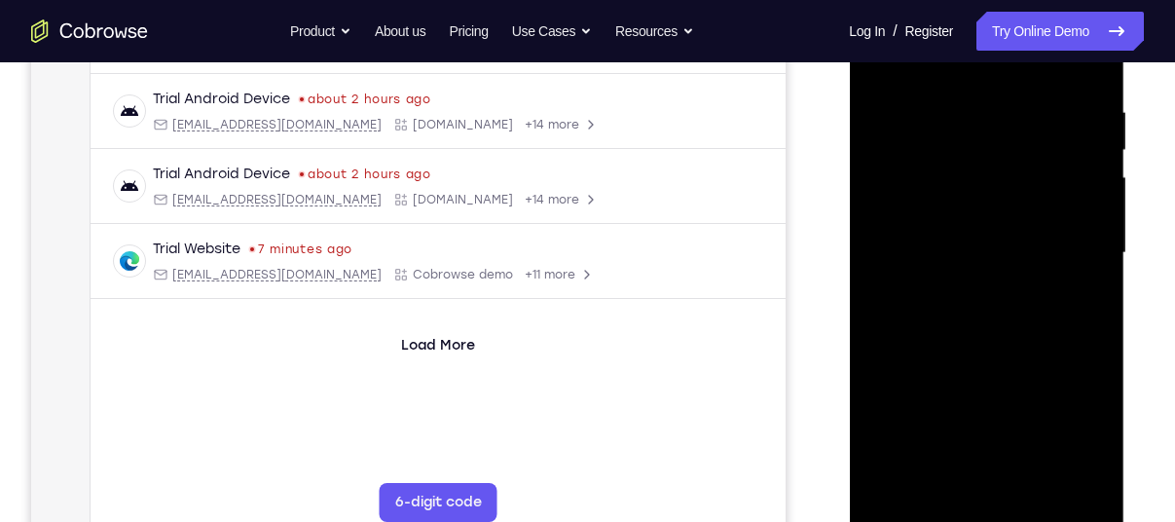
scroll to position [374, 0]
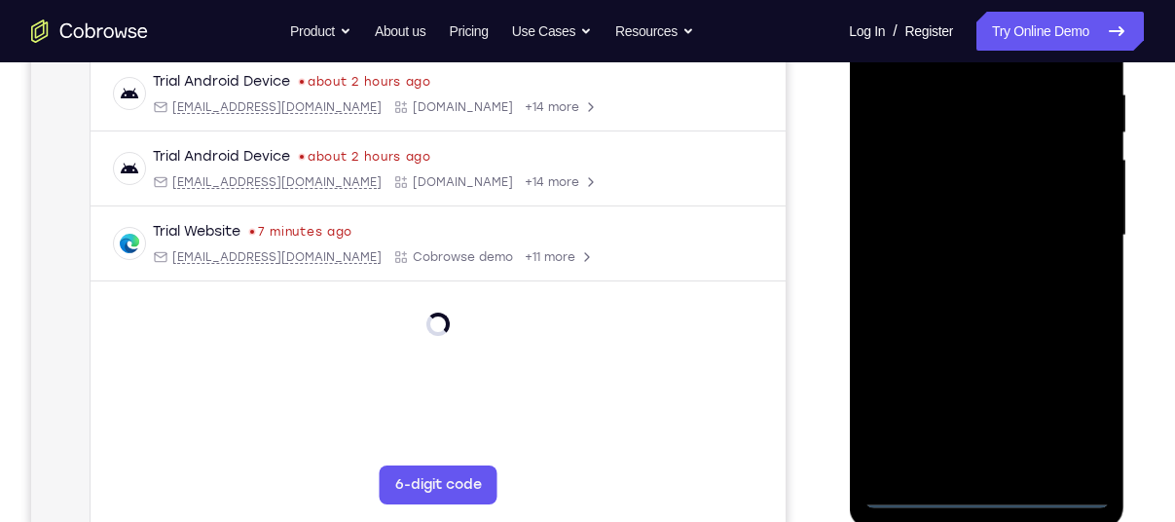
click at [985, 490] on div at bounding box center [986, 235] width 245 height 545
click at [1072, 410] on div at bounding box center [986, 235] width 245 height 545
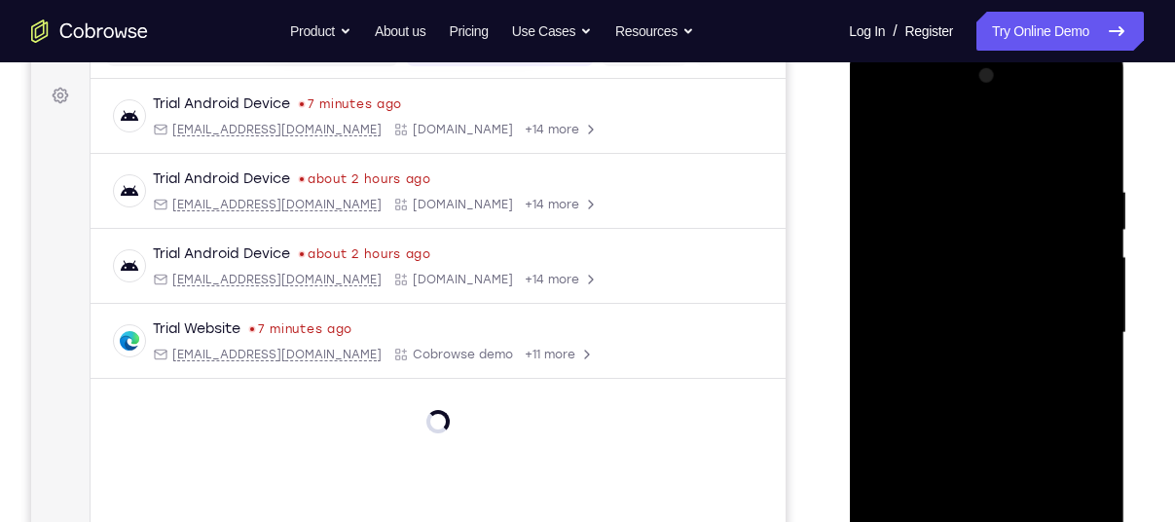
scroll to position [277, 0]
click at [1008, 151] on div at bounding box center [986, 332] width 245 height 545
click at [1067, 320] on div at bounding box center [986, 332] width 245 height 545
click at [963, 369] on div at bounding box center [986, 332] width 245 height 545
click at [986, 321] on div at bounding box center [986, 332] width 245 height 545
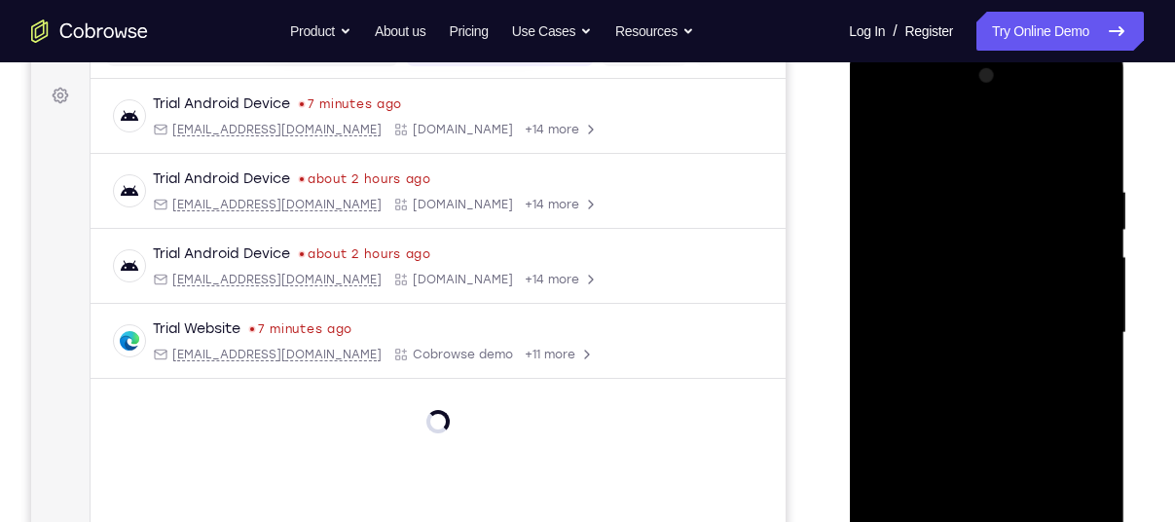
click at [906, 293] on div at bounding box center [986, 332] width 245 height 545
click at [992, 328] on div at bounding box center [986, 332] width 245 height 545
click at [1043, 391] on div at bounding box center [986, 332] width 245 height 545
click at [1024, 390] on div at bounding box center [986, 332] width 245 height 545
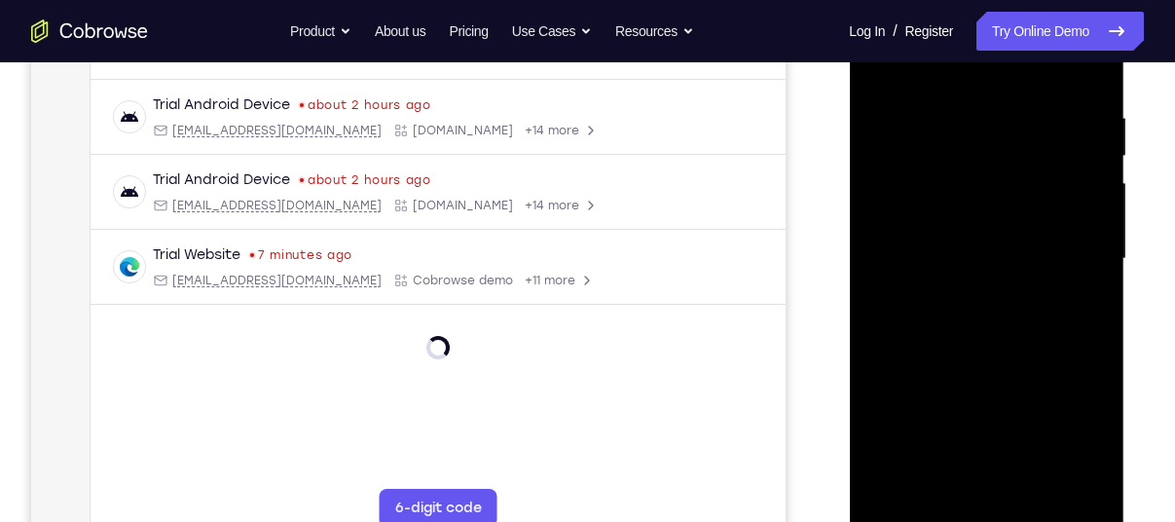
scroll to position [362, 0]
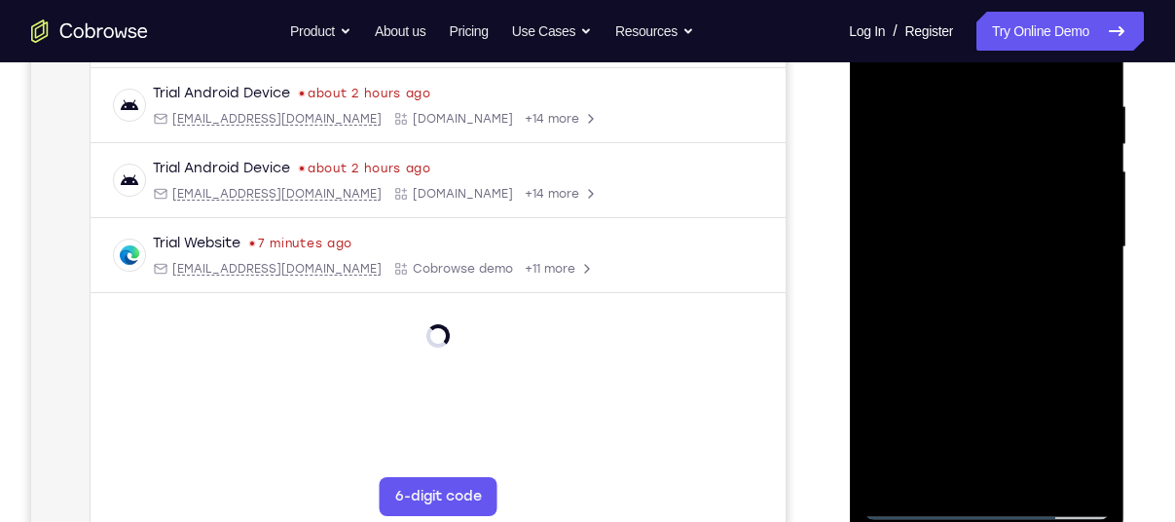
click at [1019, 312] on div at bounding box center [986, 247] width 245 height 545
click at [1033, 474] on div at bounding box center [986, 247] width 245 height 545
click at [1000, 352] on div at bounding box center [986, 247] width 245 height 545
click at [1049, 194] on div at bounding box center [986, 247] width 245 height 545
click at [936, 430] on div at bounding box center [986, 247] width 245 height 545
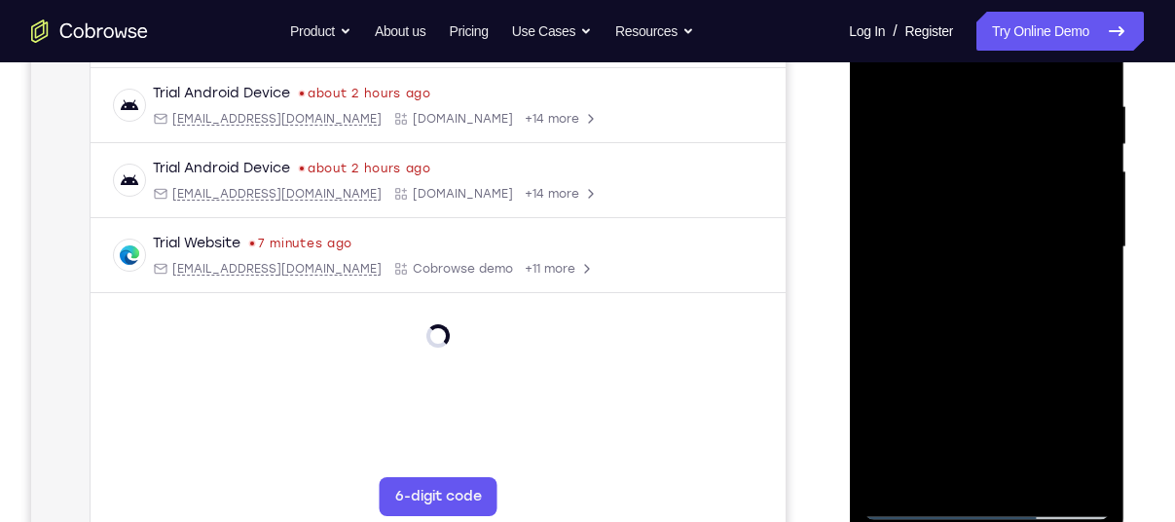
click at [977, 431] on div at bounding box center [986, 247] width 245 height 545
click at [1075, 293] on div at bounding box center [986, 247] width 245 height 545
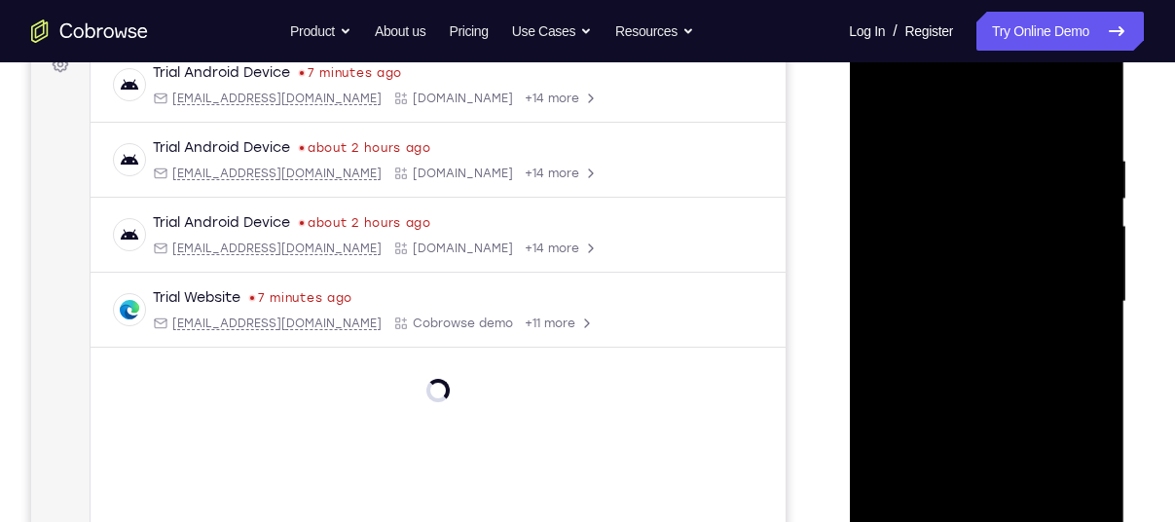
scroll to position [312, 0]
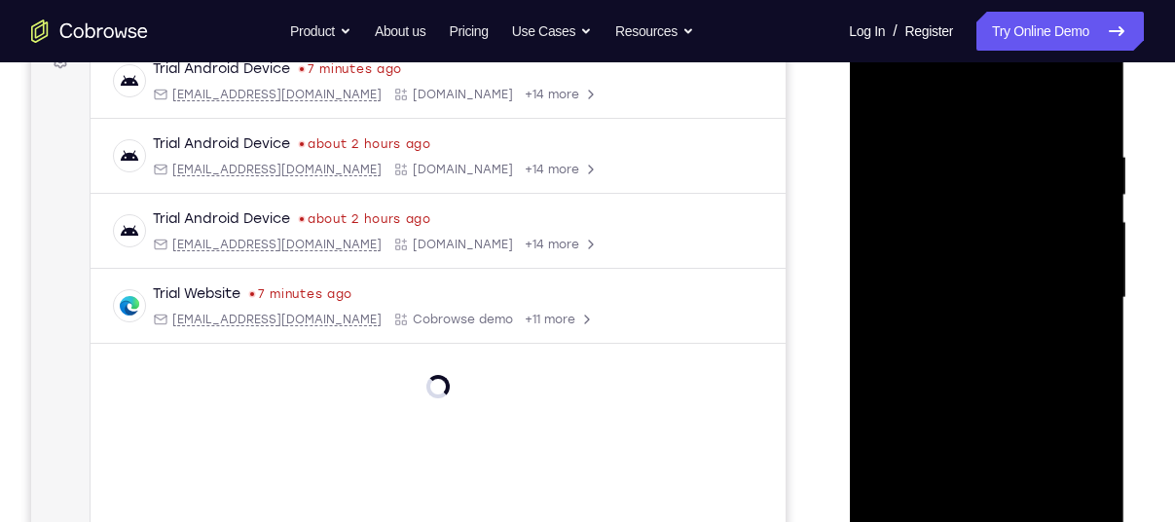
click at [881, 104] on div at bounding box center [986, 297] width 245 height 545
